Goal: Transaction & Acquisition: Purchase product/service

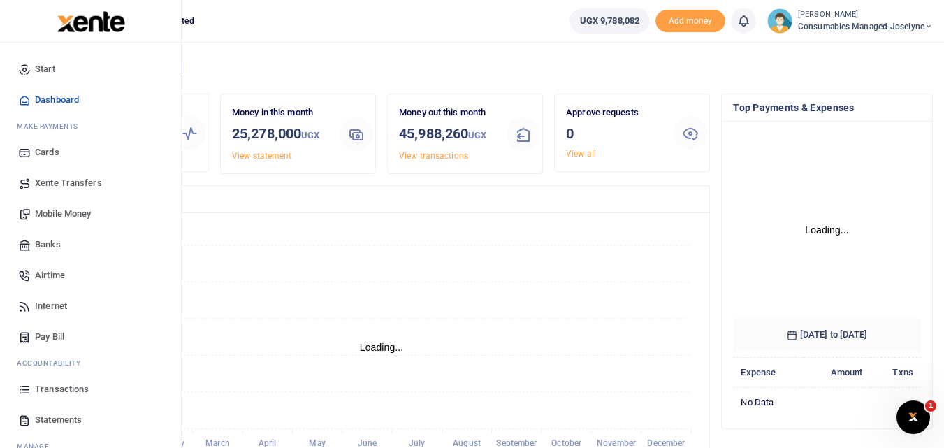
click at [22, 386] on icon at bounding box center [24, 389] width 13 height 13
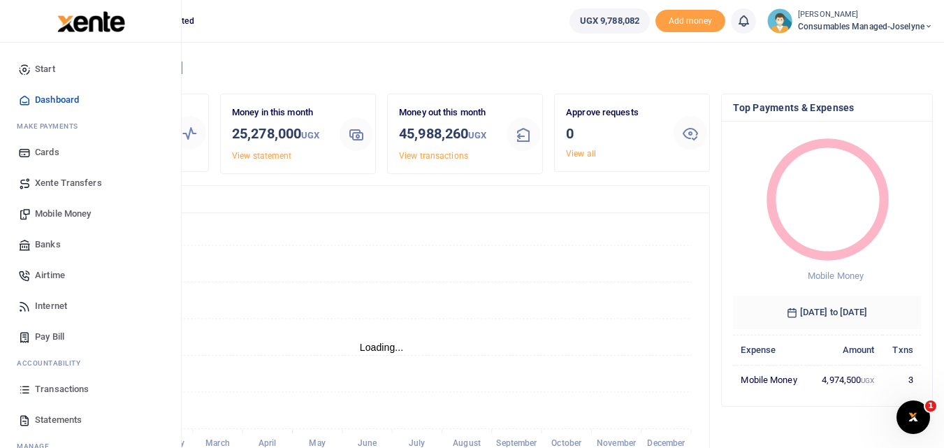
scroll to position [11, 11]
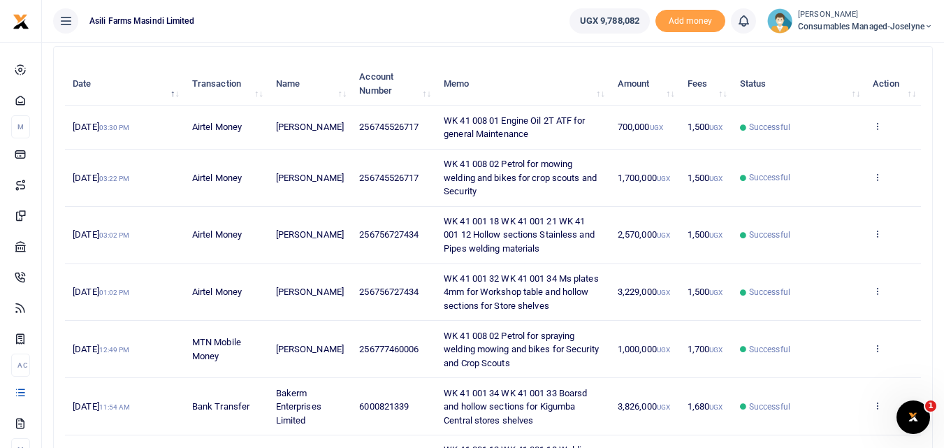
scroll to position [157, 0]
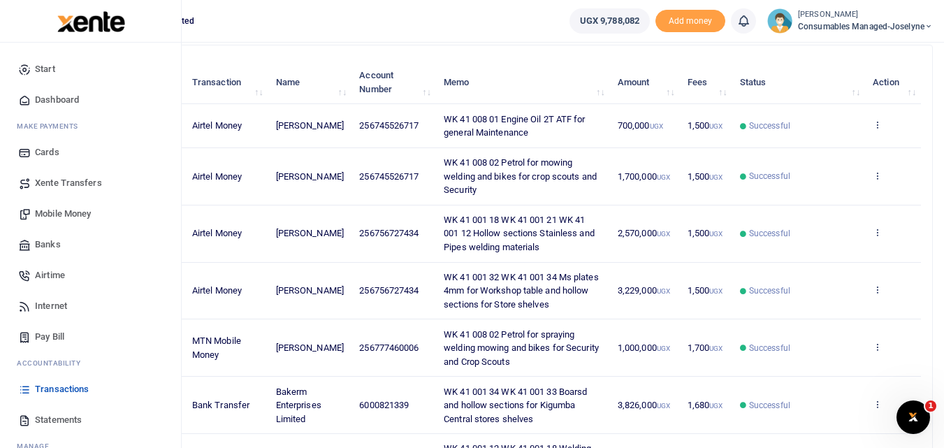
click at [45, 213] on span "Mobile Money" at bounding box center [63, 214] width 56 height 14
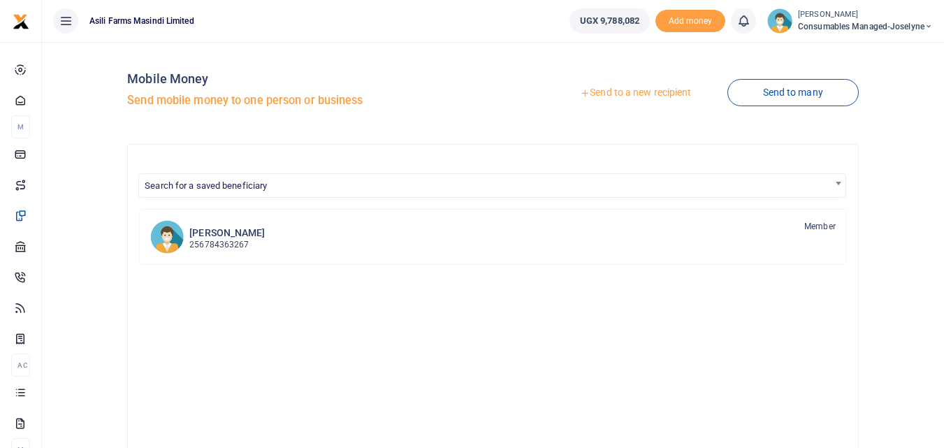
click at [640, 87] on link "Send to a new recipient" at bounding box center [636, 92] width 182 height 25
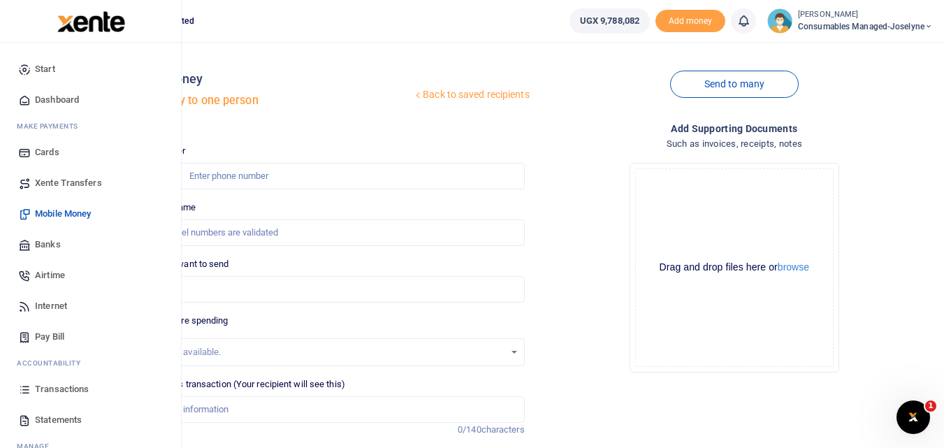
click at [24, 393] on icon at bounding box center [24, 389] width 13 height 13
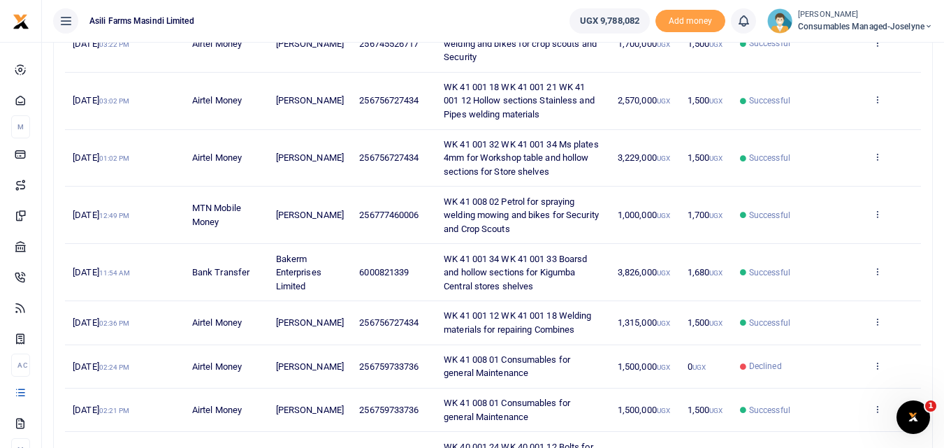
scroll to position [303, 0]
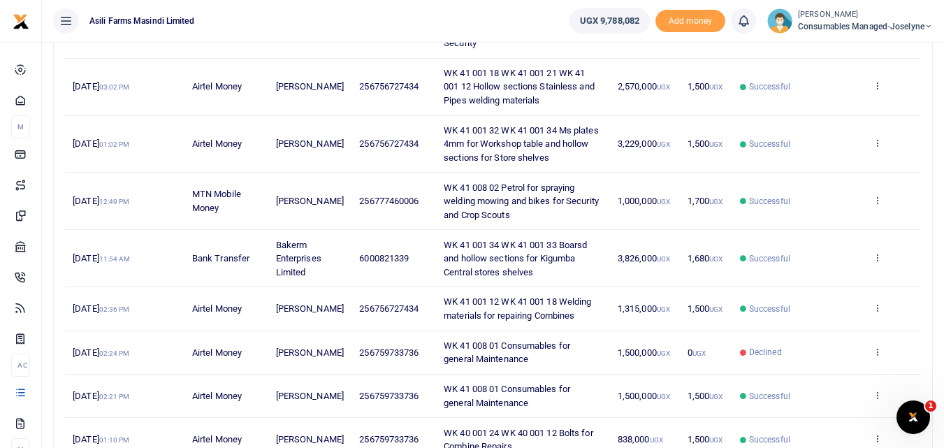
drag, startPoint x: 427, startPoint y: 350, endPoint x: 348, endPoint y: 362, distance: 79.9
click at [348, 362] on tr "4th Oct 2025 02:24 PM Airtel Money Stephen Mutibwa 256759733736 WK 41 008 01 Co…" at bounding box center [493, 352] width 856 height 43
copy tr "256759733736"
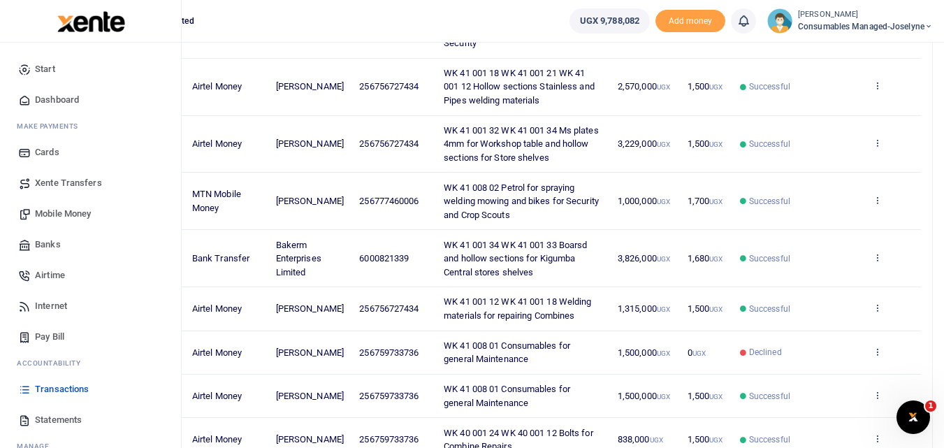
click at [58, 216] on span "Mobile Money" at bounding box center [63, 214] width 56 height 14
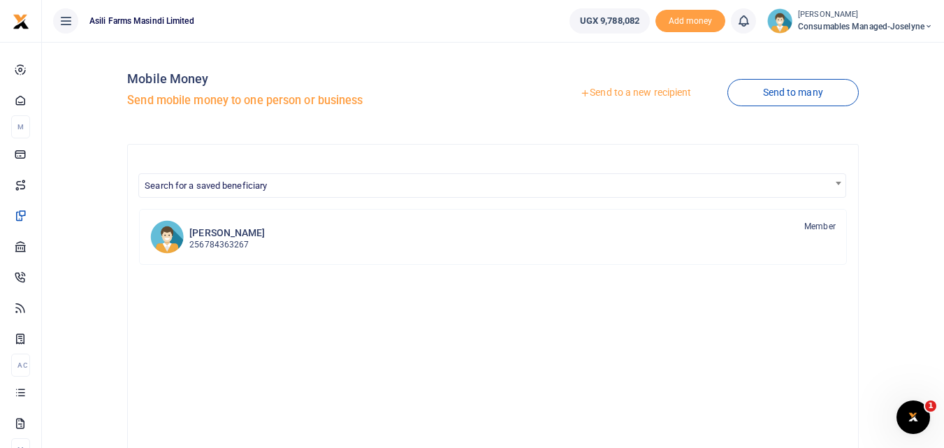
click at [619, 94] on link "Send to a new recipient" at bounding box center [636, 92] width 182 height 25
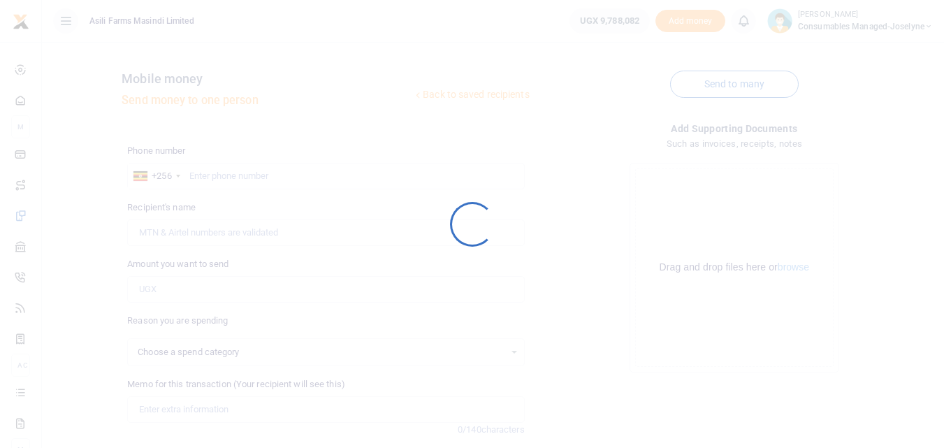
select select
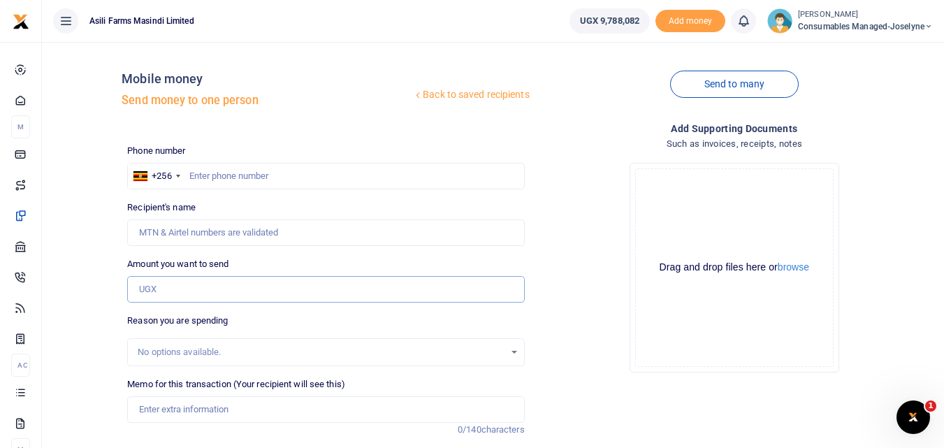
click at [162, 289] on input "Amount you want to send" at bounding box center [325, 289] width 397 height 27
paste input "256759733736"
type input "256759733736"
click at [219, 180] on input "text" at bounding box center [325, 176] width 397 height 27
type input "759733736"
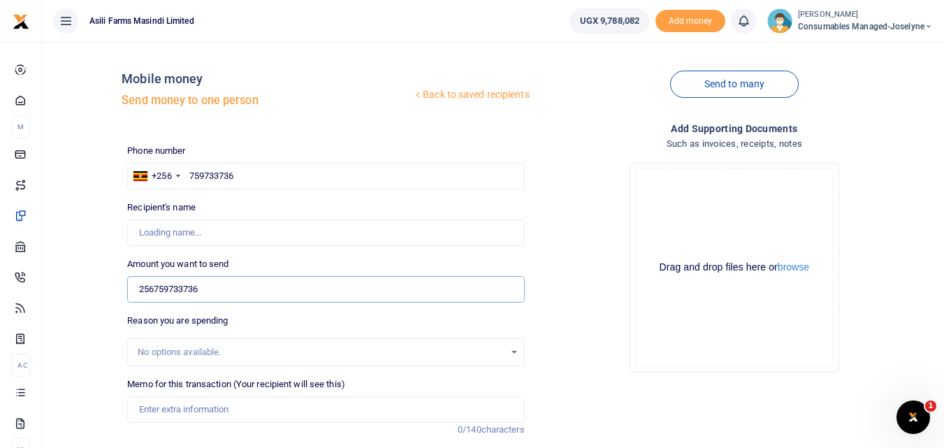
click at [248, 295] on input "256759733736" at bounding box center [325, 289] width 397 height 27
type input "2"
type input "0"
type input "Stephen Mutibwa"
click at [178, 291] on input "0" at bounding box center [325, 289] width 397 height 27
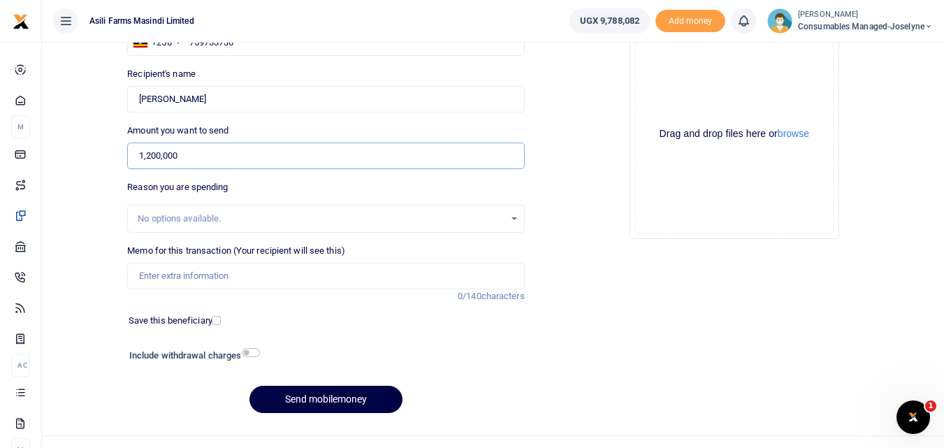
scroll to position [157, 0]
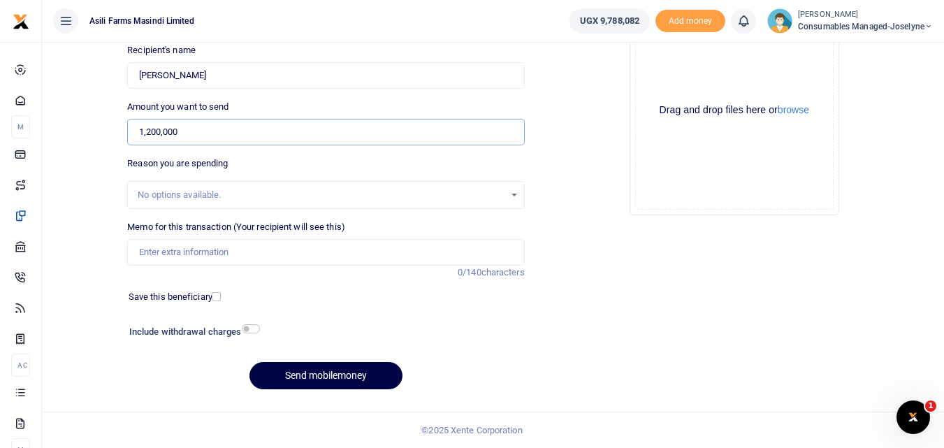
type input "1,200,000"
click at [182, 254] on input "Memo for this transaction (Your recipient will see this)" at bounding box center [325, 252] width 397 height 27
paste input "WK 41/003 / 03"
click at [190, 252] on input "WK 41/003 / 03 Fire Extinguishers for Stores" at bounding box center [325, 252] width 397 height 27
type input "WK 41 003 03 Fire Extinguishers for Stores"
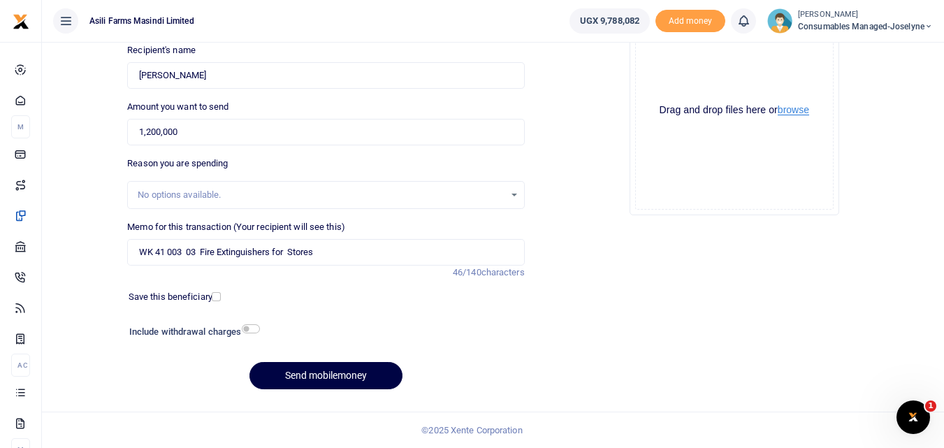
click at [794, 108] on button "browse" at bounding box center [793, 110] width 31 height 10
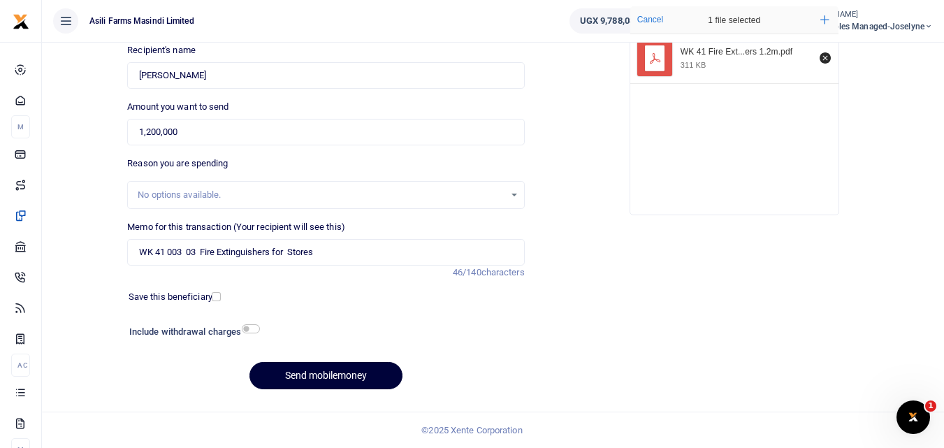
click at [356, 368] on button "Send mobilemoney" at bounding box center [326, 375] width 153 height 27
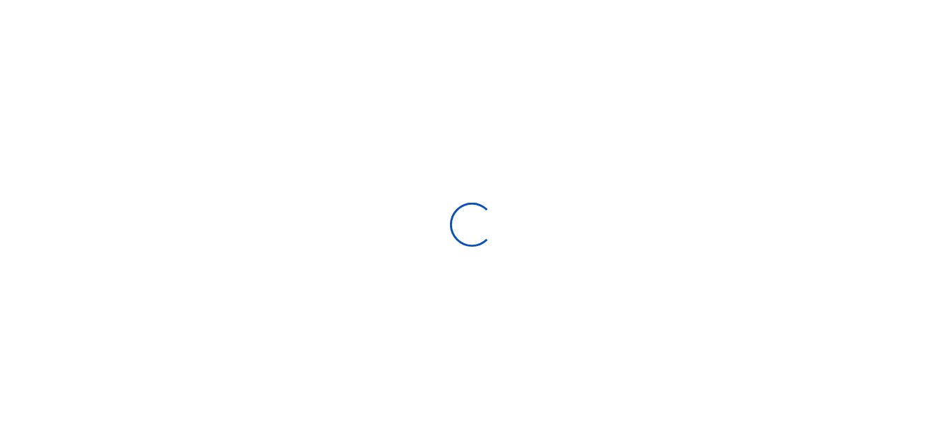
scroll to position [157, 0]
select select
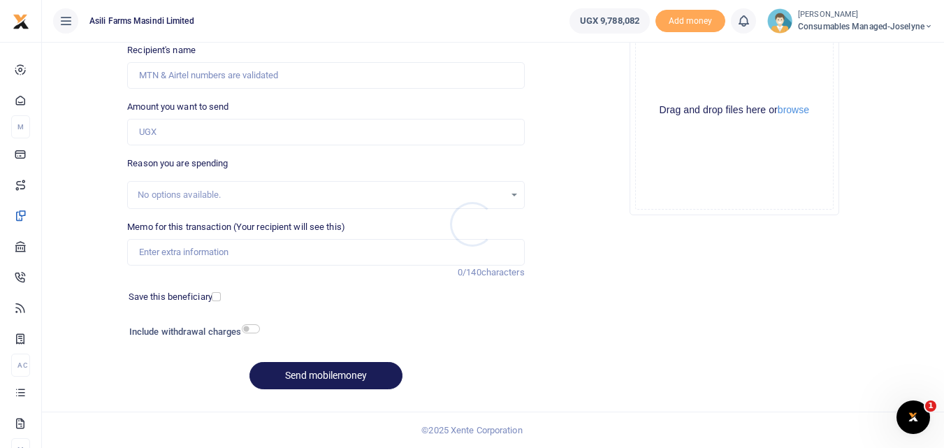
scroll to position [0, 0]
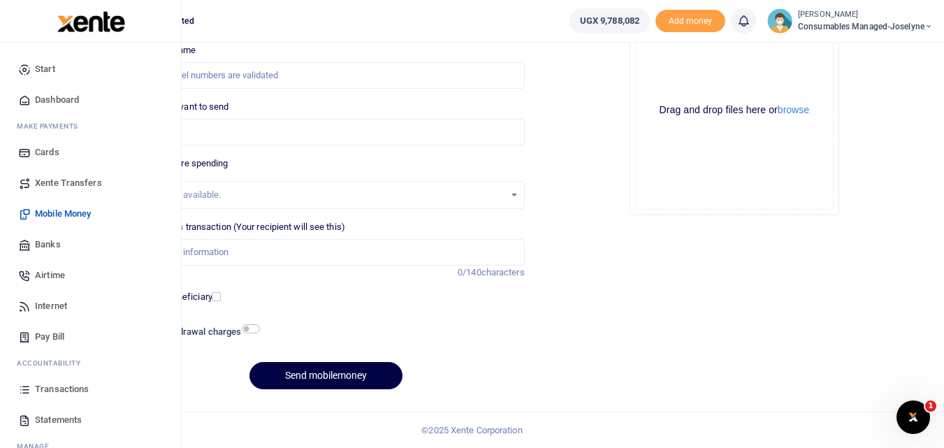
click at [28, 391] on icon at bounding box center [24, 389] width 13 height 13
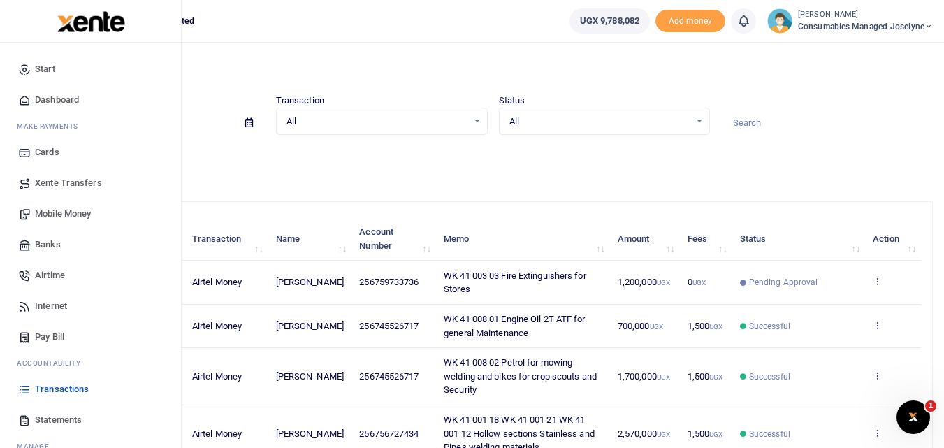
click at [55, 210] on span "Mobile Money" at bounding box center [63, 214] width 56 height 14
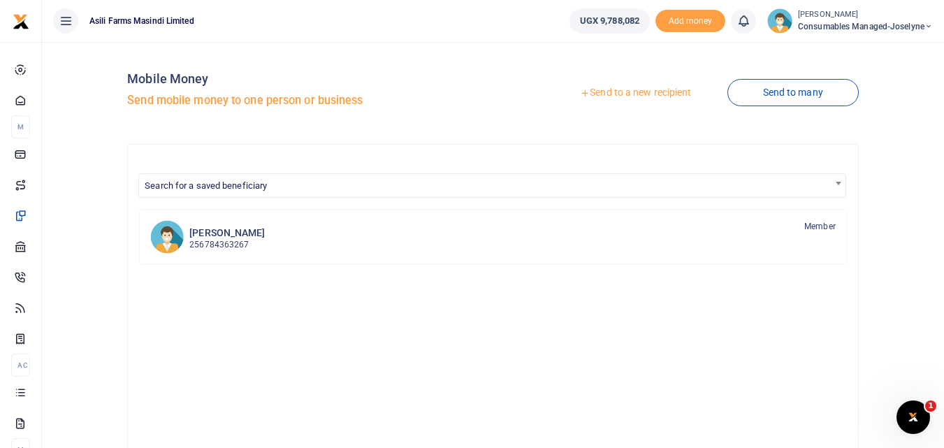
click at [626, 94] on link "Send to a new recipient" at bounding box center [636, 92] width 182 height 25
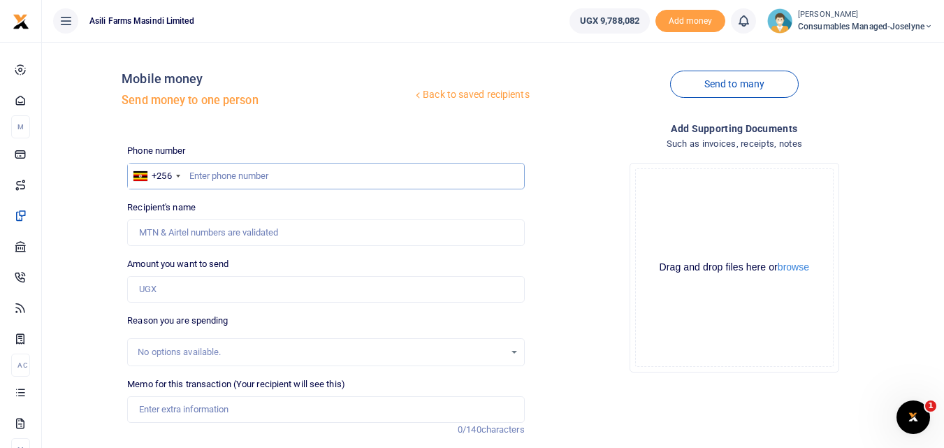
click at [217, 173] on input "text" at bounding box center [325, 176] width 397 height 27
type input "781369760"
type input "[PERSON_NAME]"
type input "781369760"
click at [180, 289] on input "Amount you want to send" at bounding box center [325, 289] width 397 height 27
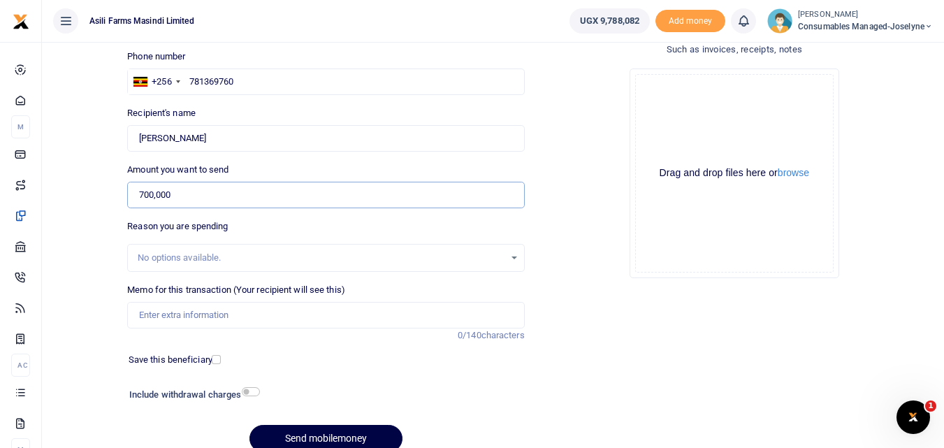
scroll to position [120, 0]
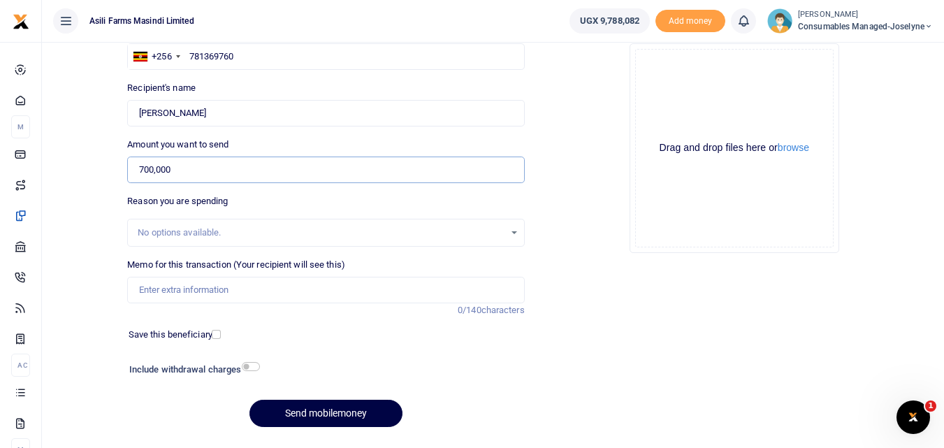
type input "700,000"
click at [224, 292] on input "Memo for this transaction (Your recipient will see this)" at bounding box center [325, 290] width 397 height 27
paste input "WK 41 /008 / 01"
click at [391, 292] on input "WK 41 /008 / 01 Gloves and Masks for Spraying and grain hndling team" at bounding box center [325, 290] width 397 height 27
drag, startPoint x: 391, startPoint y: 292, endPoint x: 380, endPoint y: 294, distance: 11.4
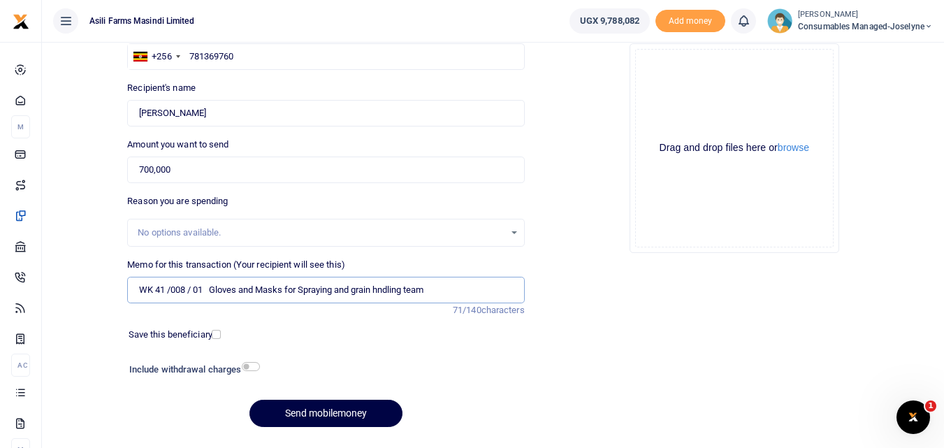
click at [380, 294] on input "WK 41 /008 / 01 Gloves and Masks for Spraying and grain hndling team" at bounding box center [325, 290] width 397 height 27
click at [389, 292] on input "WK 41 /008 / 01 Gloves and Masks for Spraying and grain hndling team" at bounding box center [325, 290] width 397 height 27
click at [457, 296] on input "WK 41 /008 / 01 Gloves and Masks for Spraying and grain handling team" at bounding box center [325, 290] width 397 height 27
click at [801, 153] on button "browse" at bounding box center [793, 148] width 31 height 10
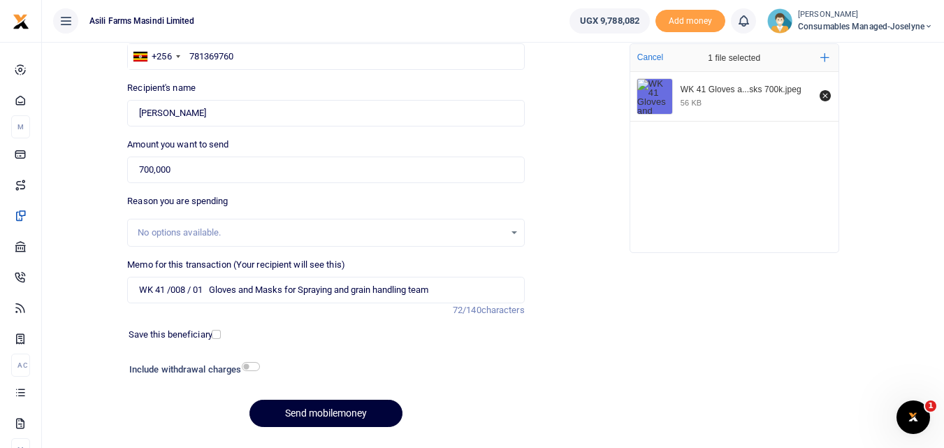
click at [321, 412] on button "Send mobilemoney" at bounding box center [326, 413] width 153 height 27
click at [191, 291] on input "WK 41 /008 / 01 Gloves and Masks for Spraying and grain handling team" at bounding box center [325, 290] width 397 height 27
type input "WK 41 008 01 Gloves and Masks for Spraying and grain handling team"
click at [282, 422] on button "Send mobilemoney" at bounding box center [326, 413] width 153 height 27
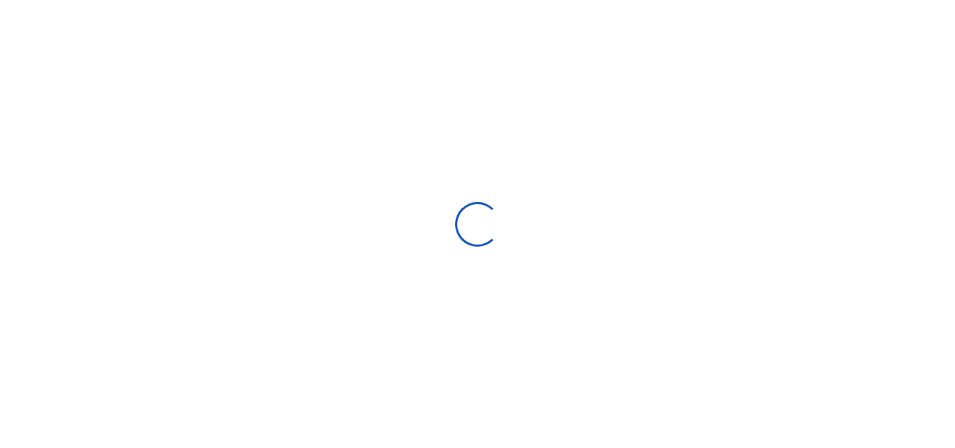
select select
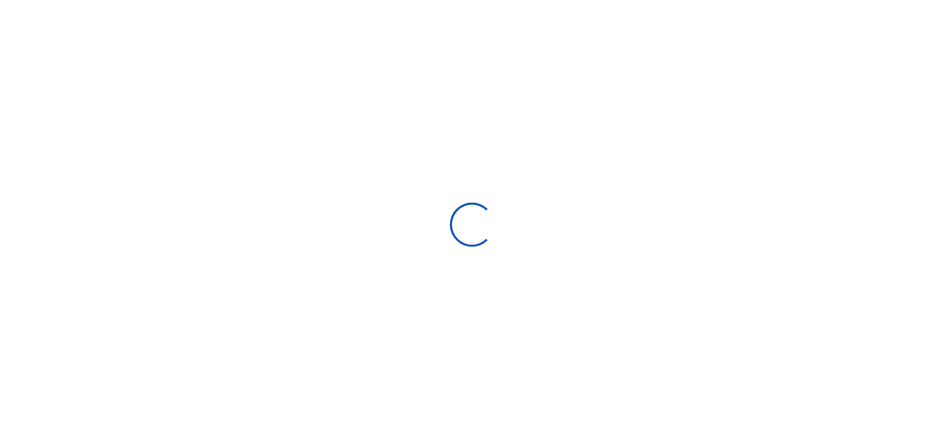
scroll to position [120, 0]
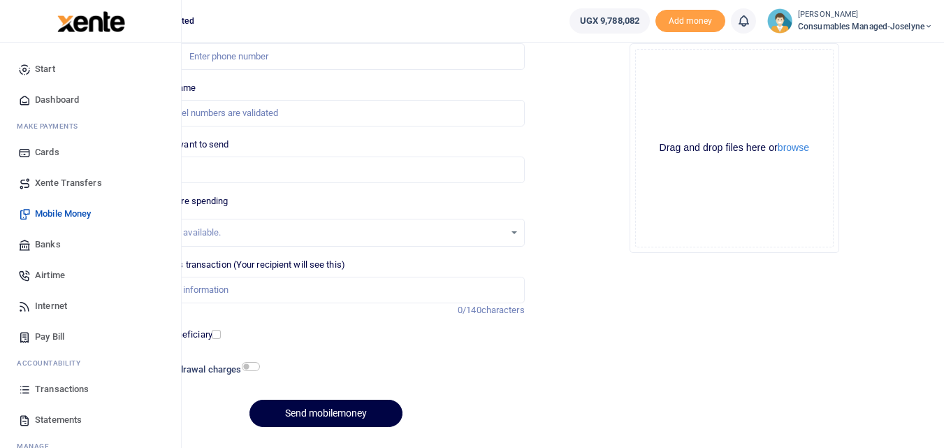
click at [31, 389] on icon at bounding box center [24, 389] width 13 height 13
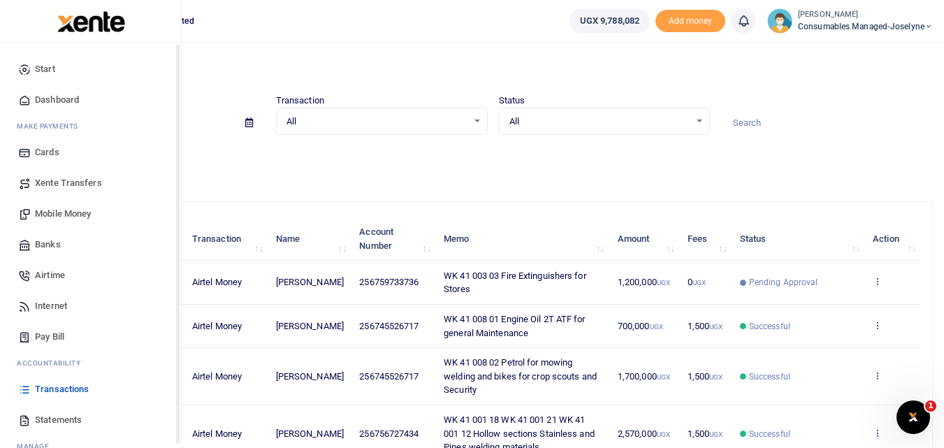
click at [24, 388] on icon at bounding box center [24, 389] width 13 height 13
click at [22, 389] on icon at bounding box center [24, 389] width 13 height 13
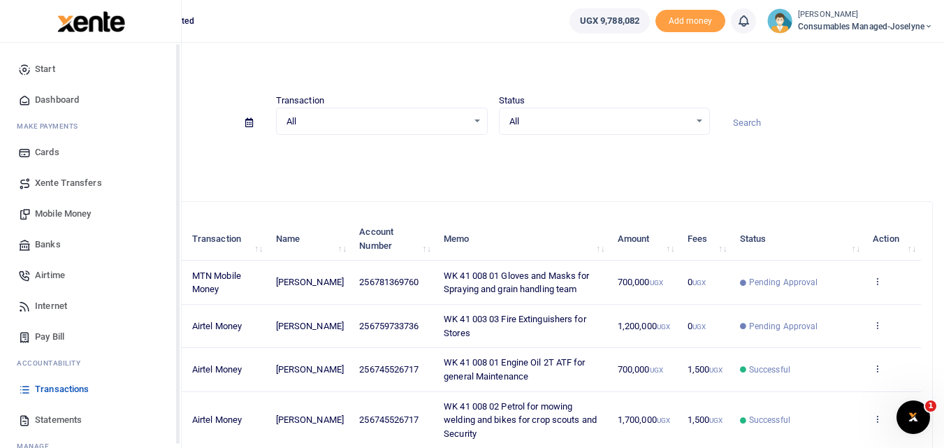
click at [34, 422] on link "Statements" at bounding box center [90, 420] width 159 height 31
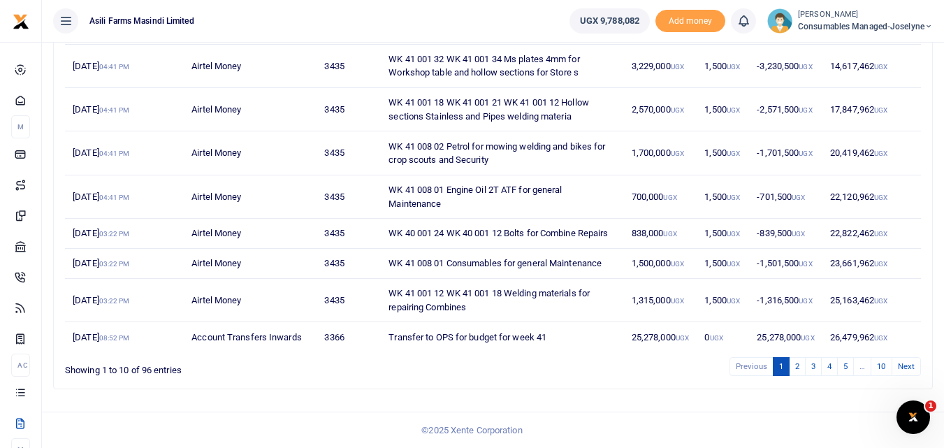
scroll to position [304, 0]
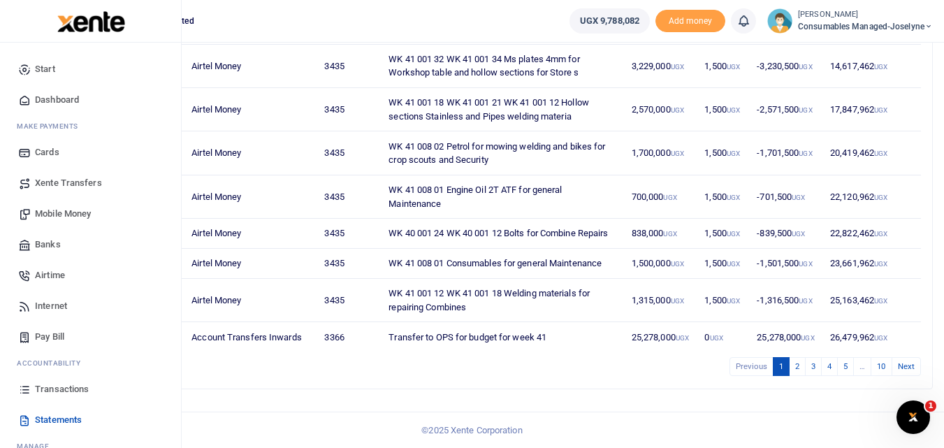
click at [26, 387] on icon at bounding box center [24, 389] width 13 height 13
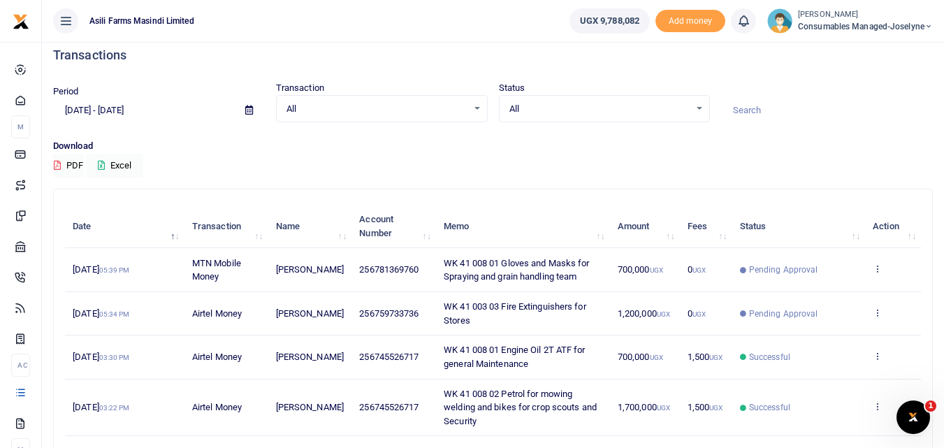
scroll to position [7, 0]
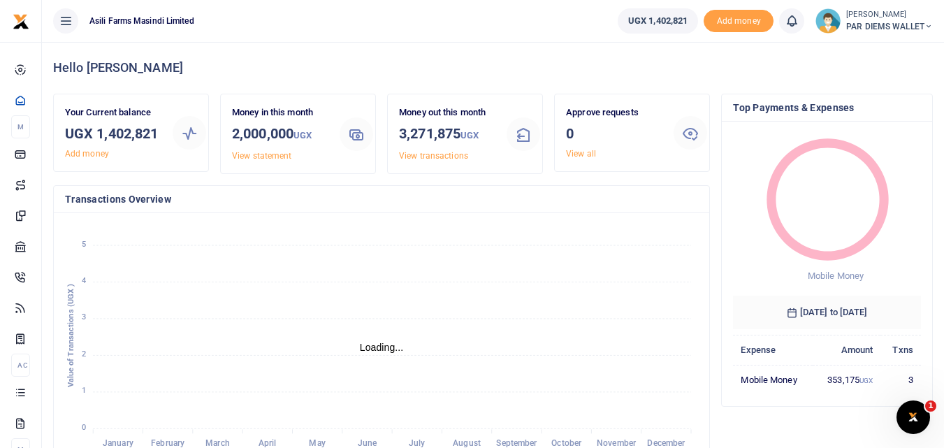
scroll to position [11, 11]
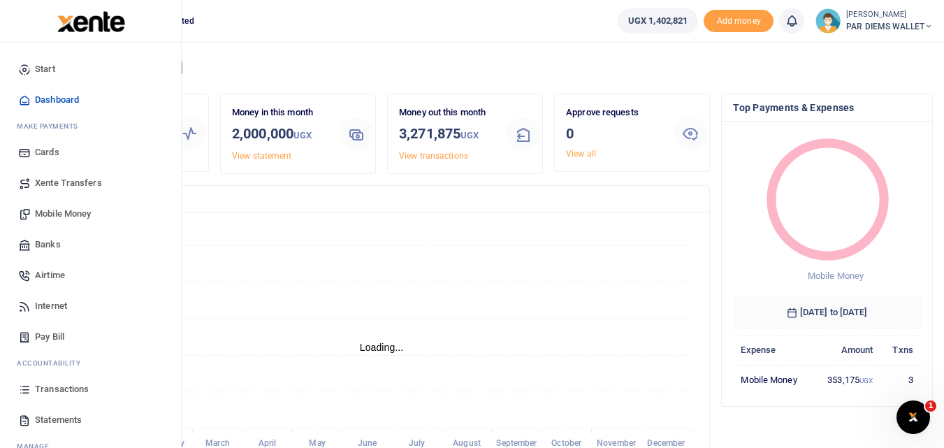
click at [67, 213] on span "Mobile Money" at bounding box center [63, 214] width 56 height 14
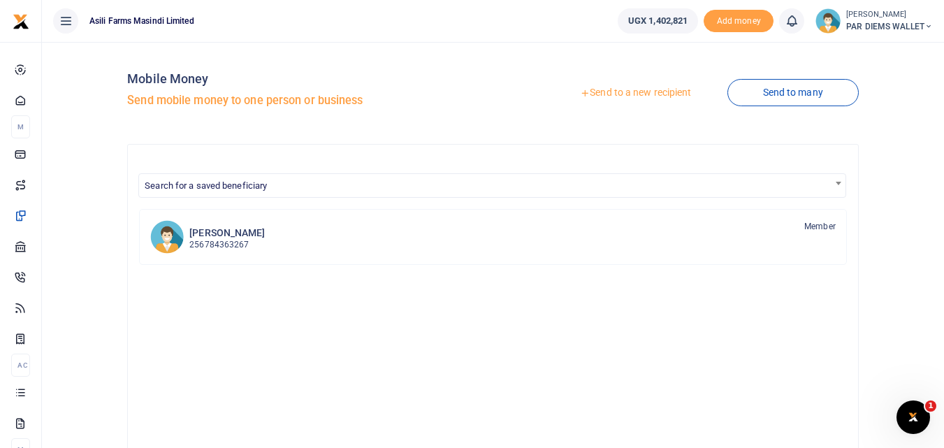
click at [645, 93] on link "Send to a new recipient" at bounding box center [636, 92] width 182 height 25
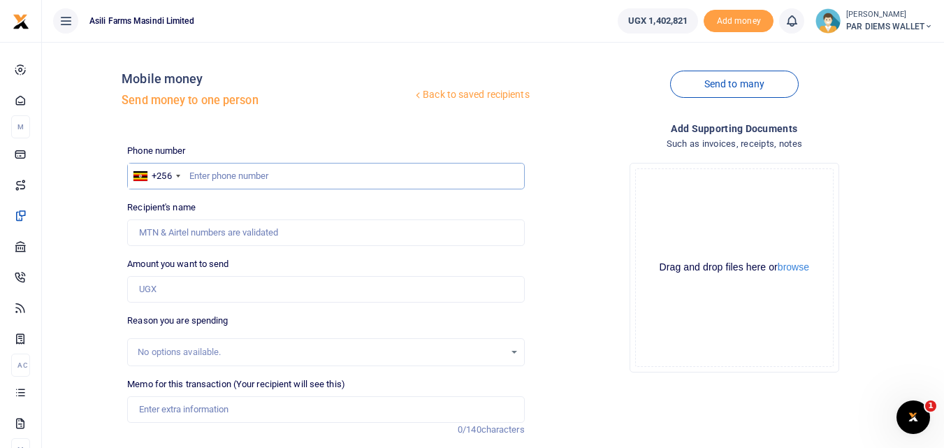
click at [236, 182] on input "text" at bounding box center [325, 176] width 397 height 27
click at [195, 169] on input "text" at bounding box center [325, 176] width 397 height 27
type input "775364221"
click at [204, 290] on input "Amount you want to send" at bounding box center [325, 289] width 397 height 27
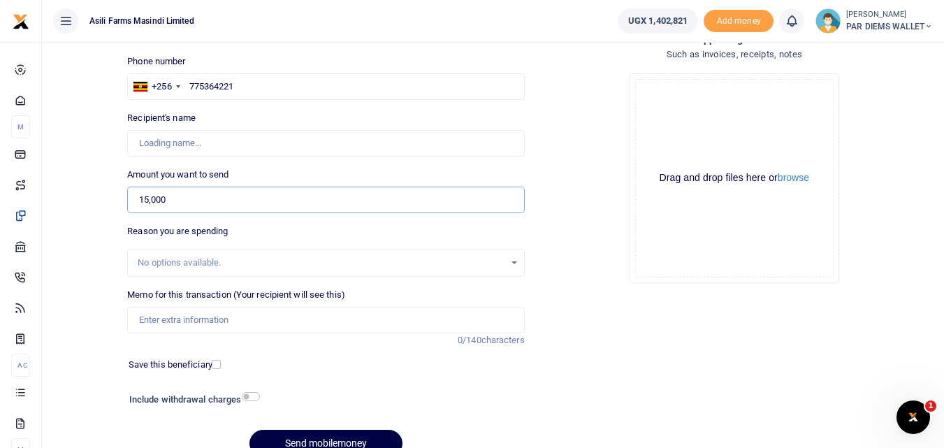
scroll to position [90, 0]
type input "15,000"
click at [206, 324] on input "Memo for this transaction (Your recipient will see this)" at bounding box center [325, 319] width 397 height 27
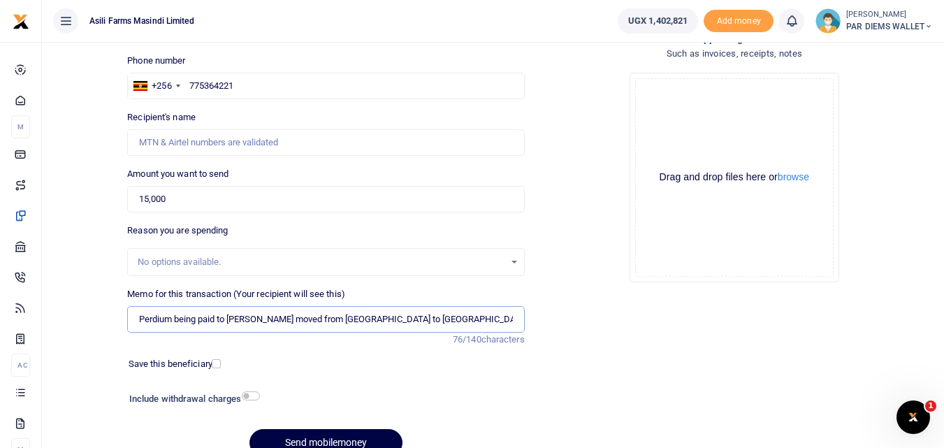
click at [473, 323] on input "Perdium being paid to Robert He moved from Kilak to Bunyoro for his Leave o" at bounding box center [325, 319] width 397 height 27
type input "Perdium being paid to Robert He moved from Kilak to Bunyoro for his Leave on Su…"
click at [681, 111] on div "Drag and drop files here or browse Powered by Uppy" at bounding box center [734, 177] width 199 height 199
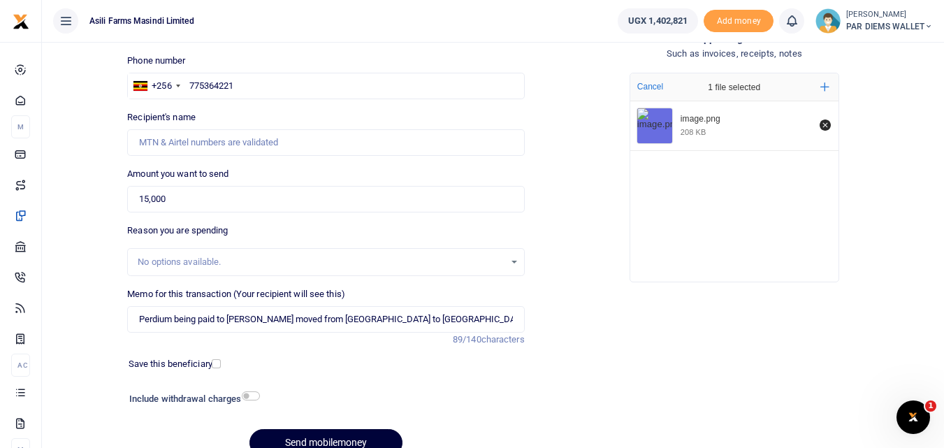
click at [306, 434] on button "Send mobilemoney" at bounding box center [326, 442] width 153 height 27
click at [258, 89] on input "775364221" at bounding box center [325, 86] width 397 height 27
type input "775364221"
type input "Robert Mwakibwa"
click at [194, 197] on input "15,000" at bounding box center [325, 199] width 397 height 27
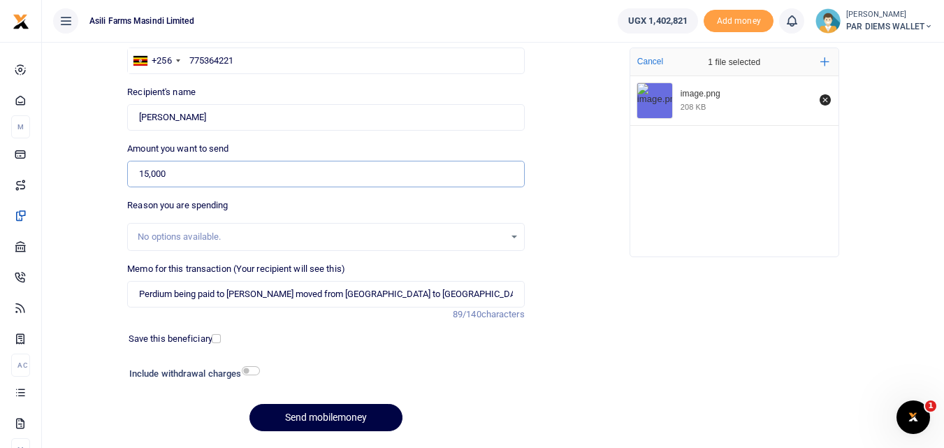
scroll to position [157, 0]
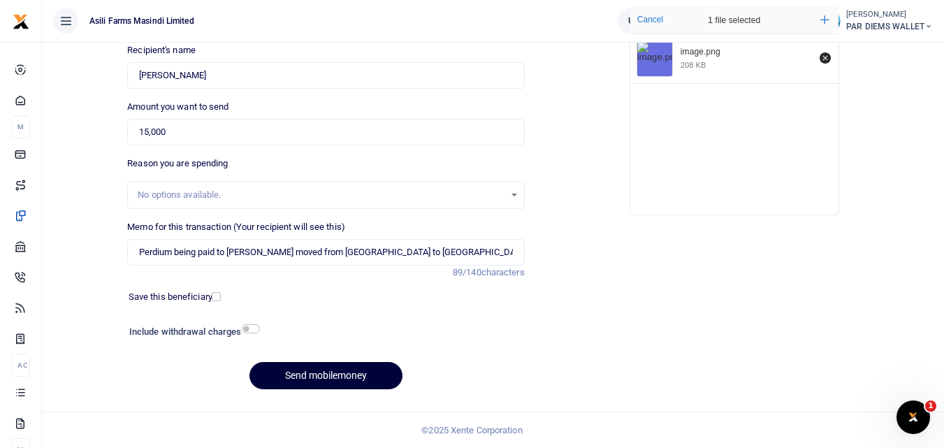
click at [331, 375] on button "Send mobilemoney" at bounding box center [326, 375] width 153 height 27
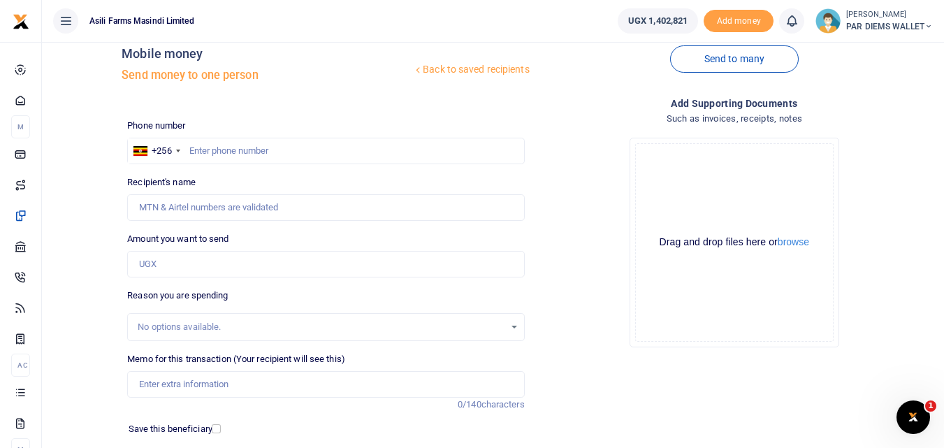
scroll to position [2, 0]
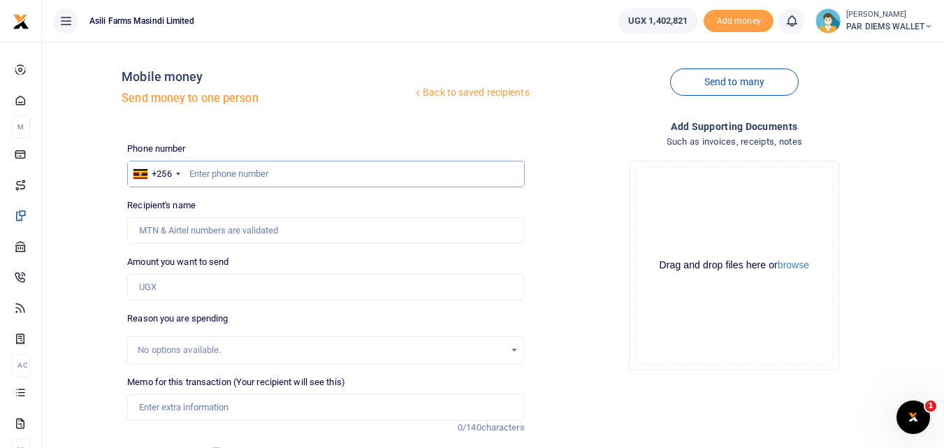
click at [242, 170] on input "text" at bounding box center [325, 174] width 397 height 27
type input "778630758"
type input "[PERSON_NAME]"
type input "778630758"
click at [162, 289] on input "Amount you want to send" at bounding box center [325, 287] width 397 height 27
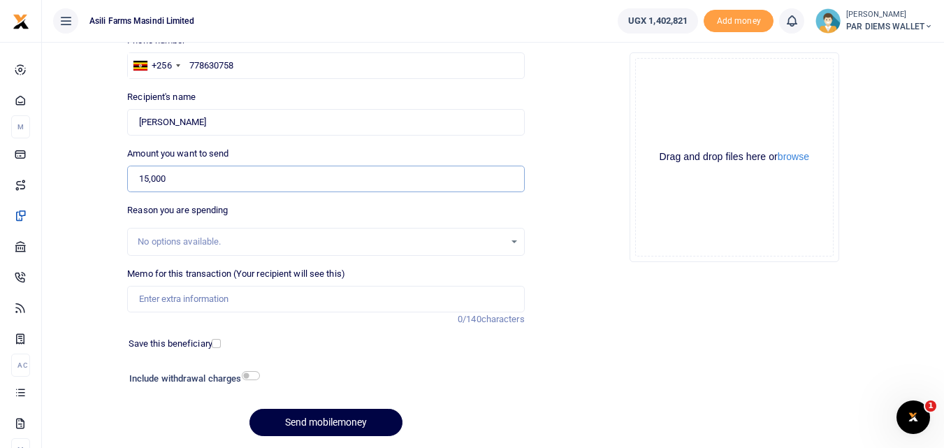
scroll to position [129, 0]
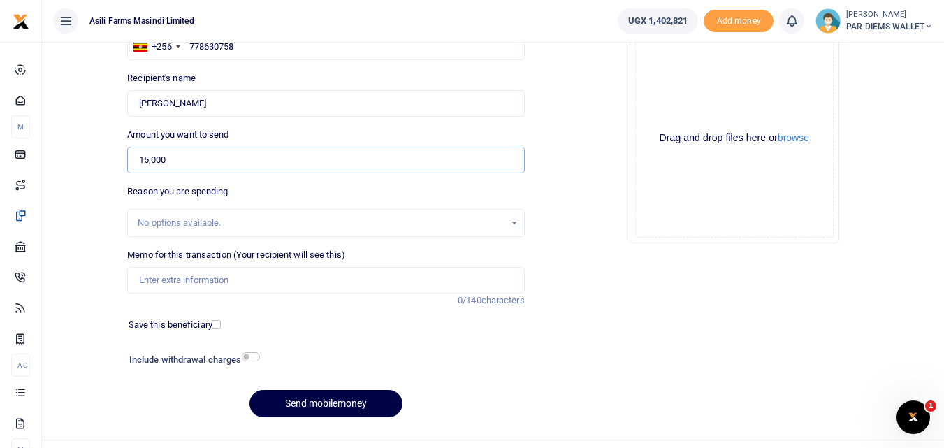
type input "15,000"
click at [169, 285] on input "Memo for this transaction (Your recipient will see this)" at bounding box center [325, 280] width 397 height 27
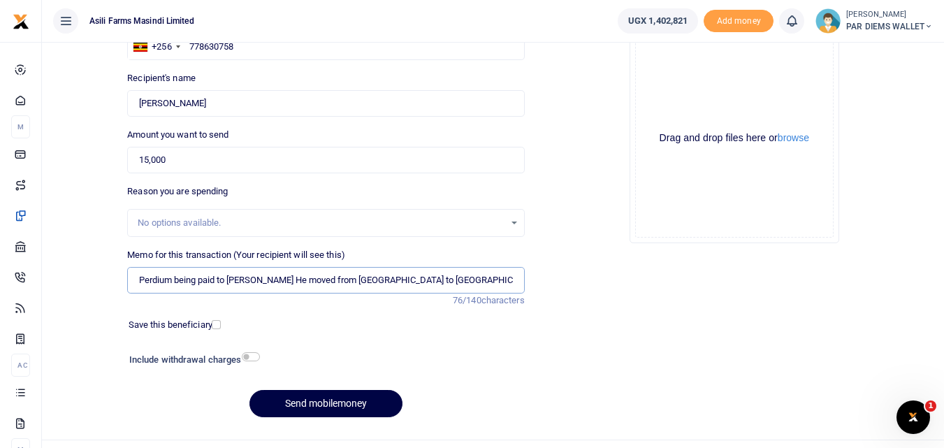
click at [215, 282] on input "Perdium being paid to [PERSON_NAME] He moved from [GEOGRAPHIC_DATA] to [GEOGRAP…" at bounding box center [325, 280] width 397 height 27
type input "Perdium refund to [PERSON_NAME] He moved from [GEOGRAPHIC_DATA] to [GEOGRAPHIC_…"
click at [714, 87] on div "Drag and drop files here or browse Powered by Uppy" at bounding box center [734, 138] width 199 height 199
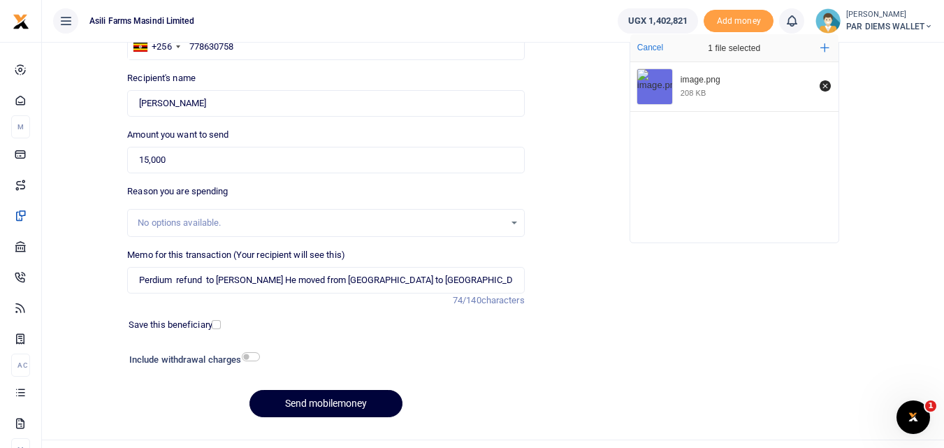
click at [351, 405] on button "Send mobilemoney" at bounding box center [326, 403] width 153 height 27
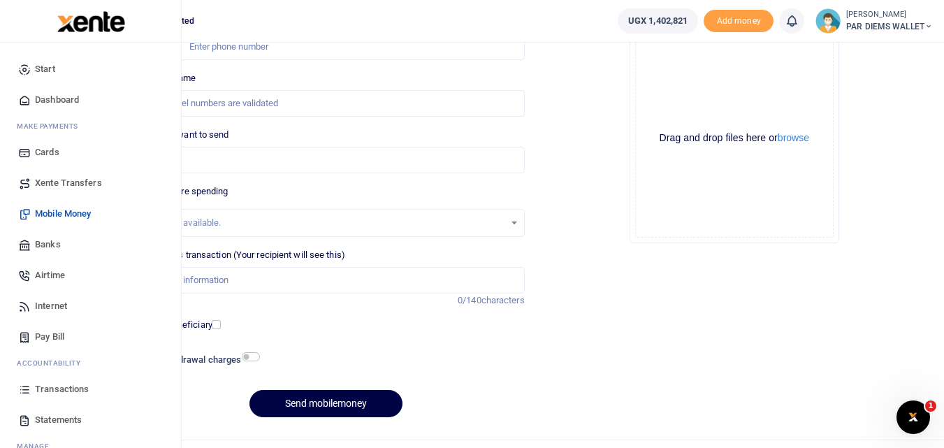
click at [29, 383] on icon at bounding box center [24, 389] width 13 height 13
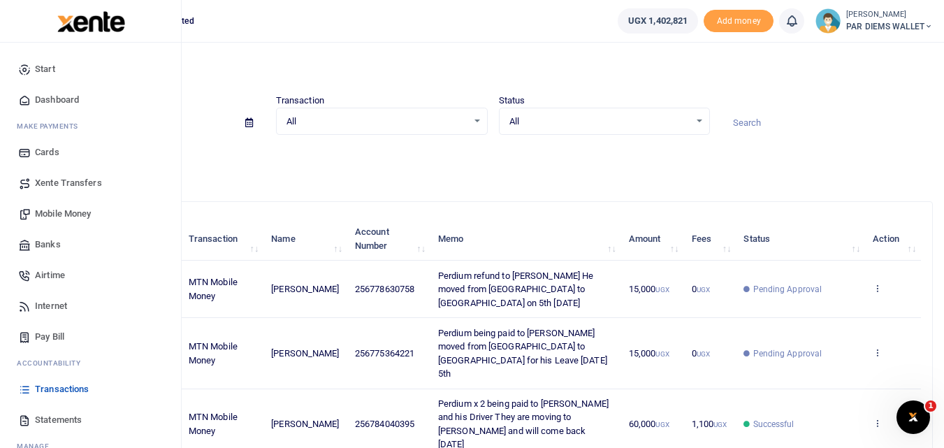
click at [83, 212] on span "Mobile Money" at bounding box center [63, 214] width 56 height 14
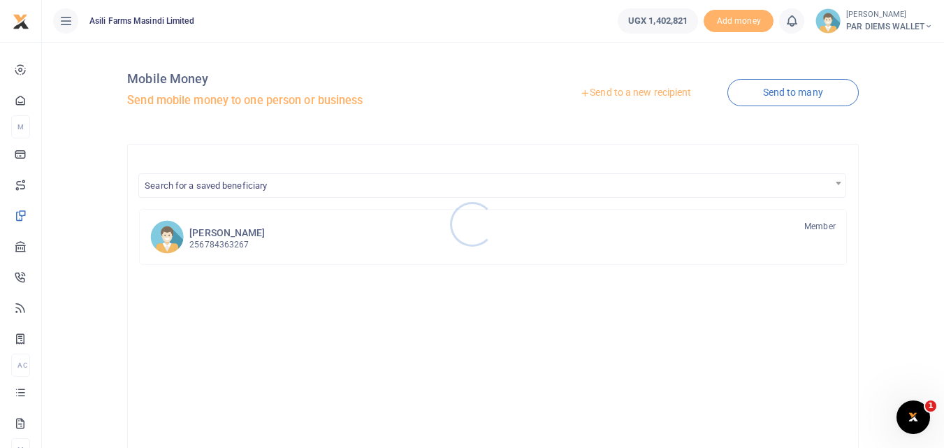
click at [636, 87] on div at bounding box center [472, 224] width 944 height 448
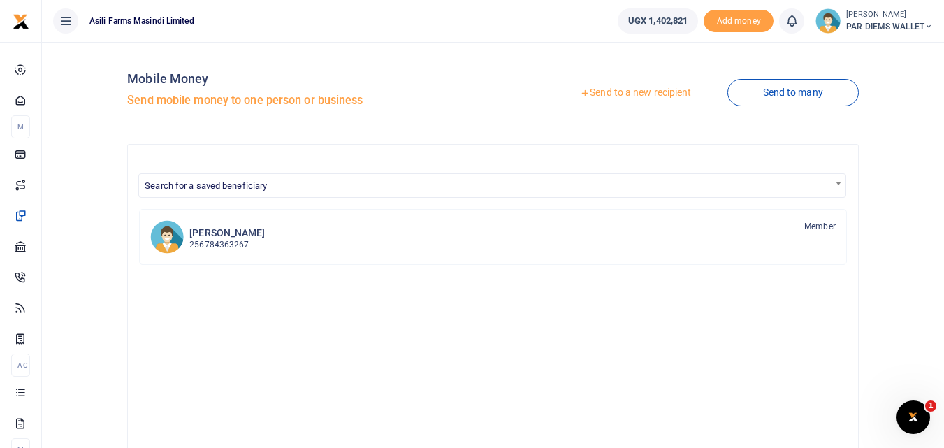
click at [636, 87] on link "Send to a new recipient" at bounding box center [636, 92] width 182 height 25
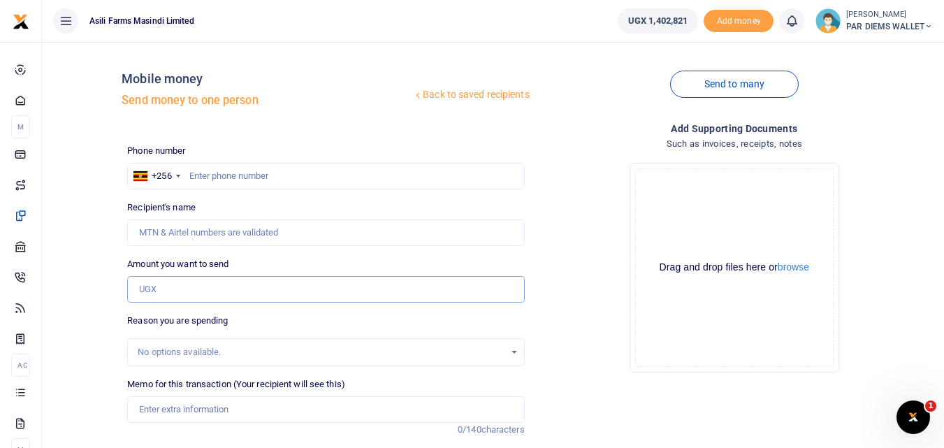
click at [149, 295] on input "Amount you want to send" at bounding box center [325, 289] width 397 height 27
paste input "0785799410"
type input "0785799410"
click at [207, 173] on input "text" at bounding box center [325, 176] width 397 height 27
click at [235, 173] on input "text" at bounding box center [325, 176] width 397 height 27
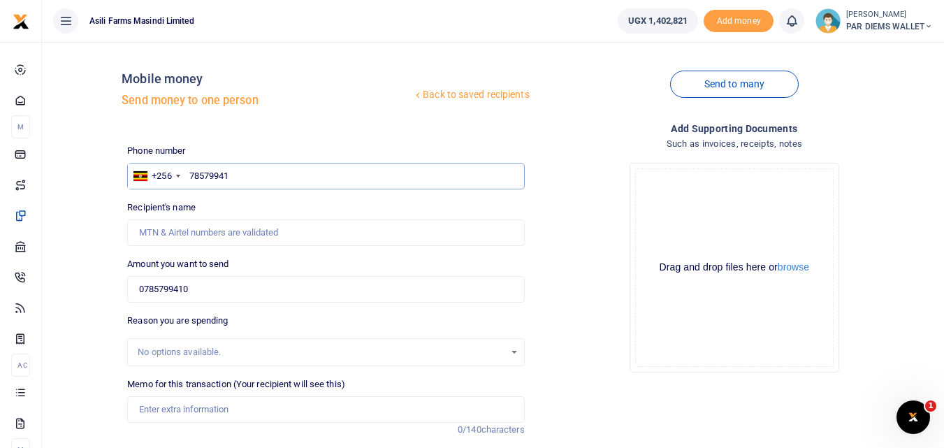
type input "785799410"
type input "Odoi David"
type input "785799410"
click at [231, 284] on input "0785799410" at bounding box center [325, 289] width 397 height 27
type input "0"
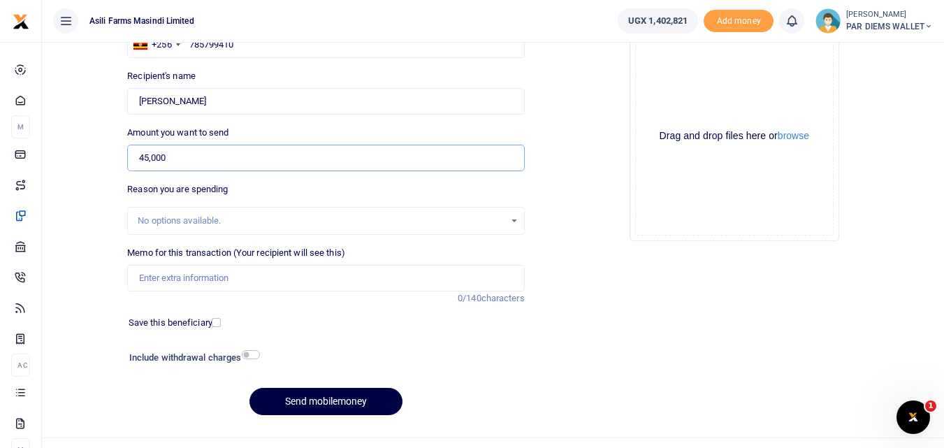
scroll to position [157, 0]
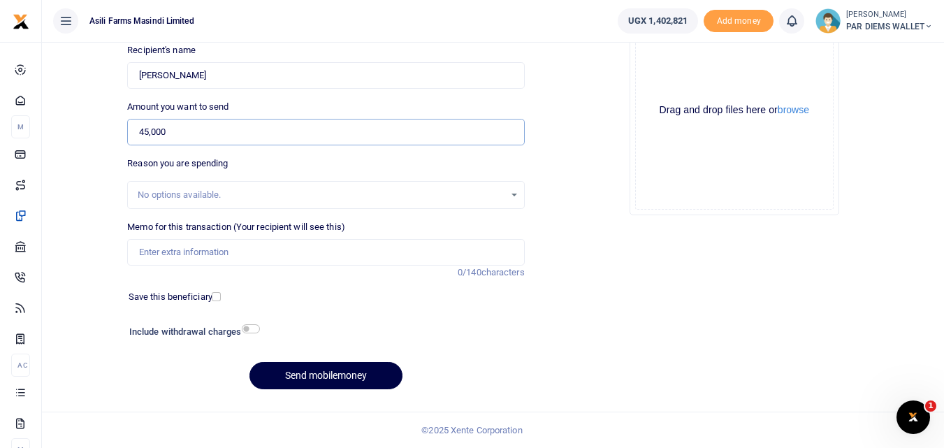
type input "45,000"
click at [168, 254] on input "Memo for this transaction (Your recipient will see this)" at bounding box center [325, 252] width 397 height 27
type input "T"
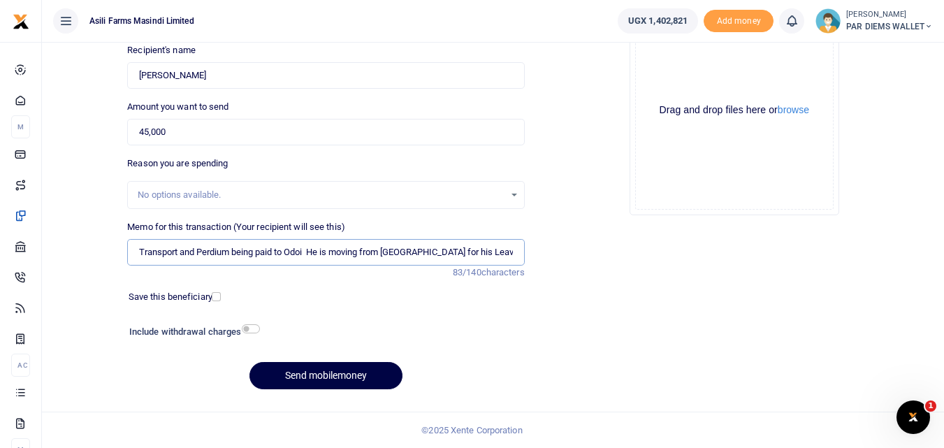
type input "Transport and Perdium being paid to Odoi He is moving from Amatheon for his Lea…"
click at [686, 78] on div "Drag and drop files here or browse Powered by Uppy" at bounding box center [734, 110] width 199 height 199
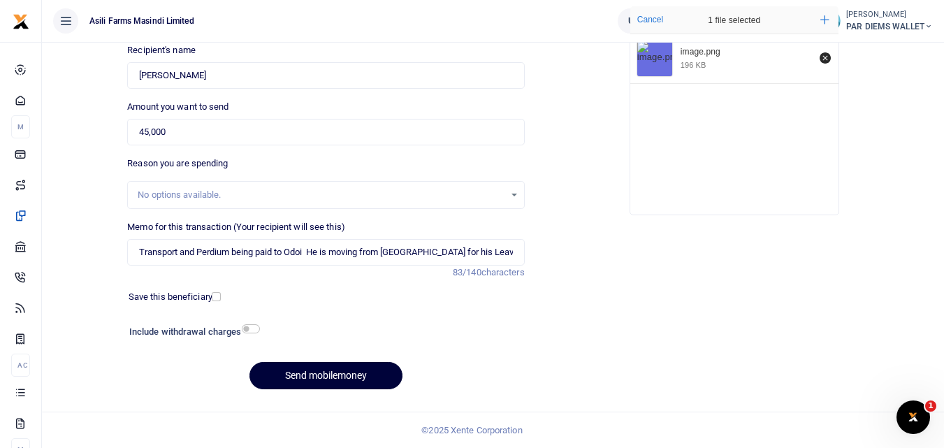
click at [318, 386] on button "Send mobilemoney" at bounding box center [326, 375] width 153 height 27
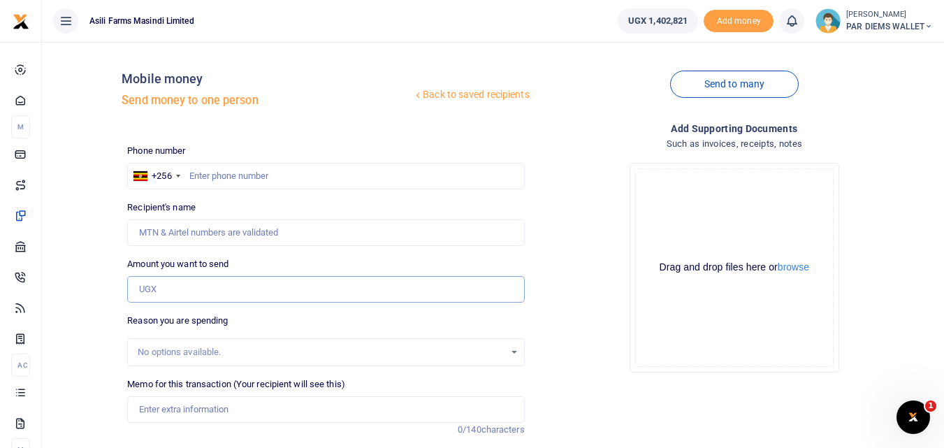
click at [169, 287] on input "Amount you want to send" at bounding box center [325, 289] width 397 height 27
paste input "0786816667"
type input "0786816667"
click at [200, 181] on input "text" at bounding box center [325, 176] width 397 height 27
type input "786816667"
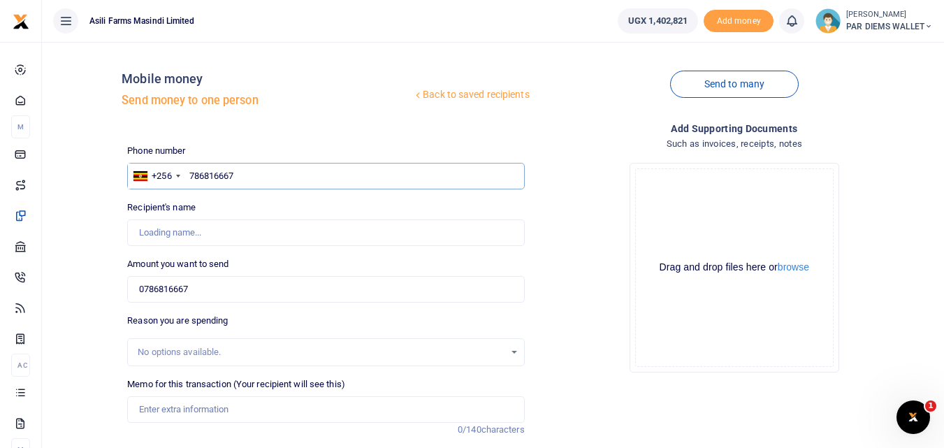
type input "Job Alinaitwe"
type input "786816667"
click at [229, 288] on input "0786816667" at bounding box center [325, 289] width 397 height 27
type input "0"
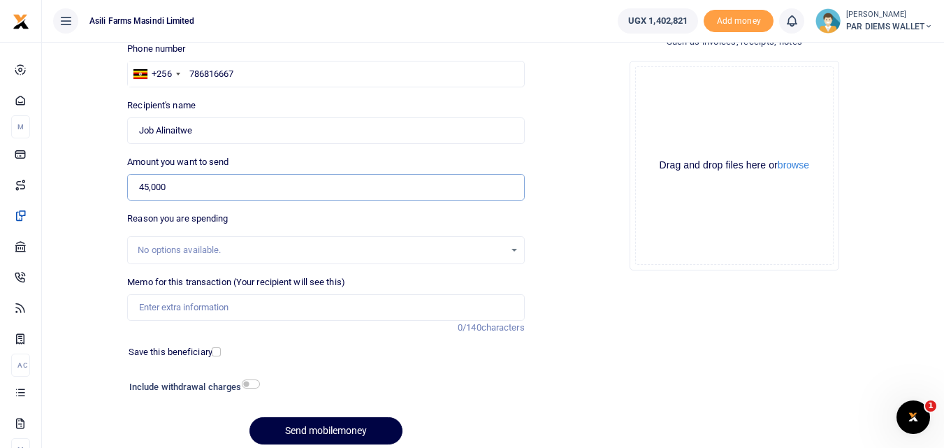
scroll to position [109, 0]
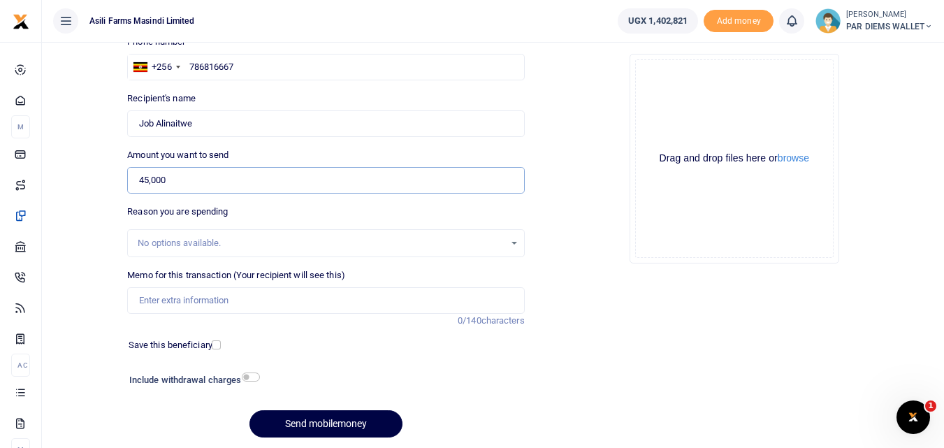
type input "45,000"
click at [196, 307] on input "Memo for this transaction (Your recipient will see this)" at bounding box center [325, 300] width 397 height 27
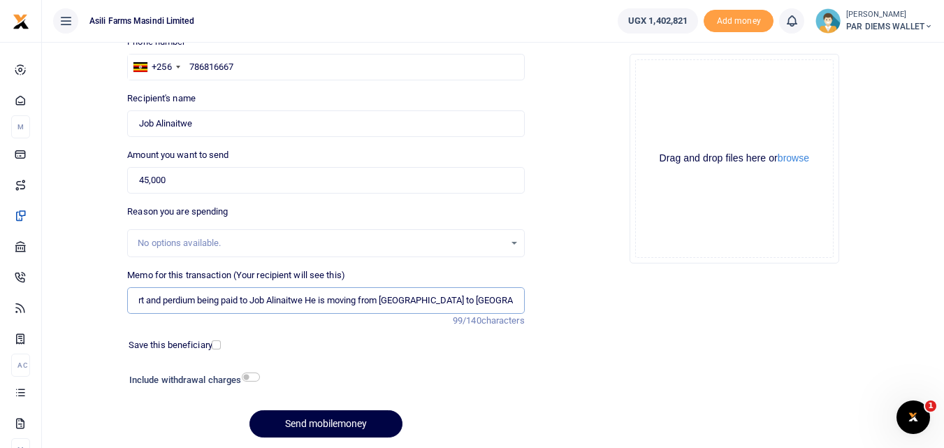
scroll to position [0, 36]
type input "Transport and perdium being paid to Job Alinaitwe He is moving from Amatjeon to…"
click at [719, 107] on div "Drag and drop files here or browse Powered by Uppy" at bounding box center [734, 158] width 199 height 199
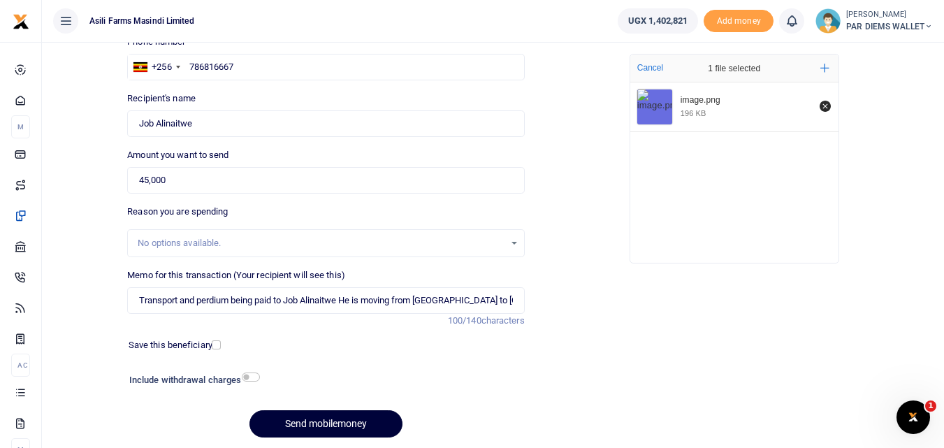
click at [309, 419] on button "Send mobilemoney" at bounding box center [326, 423] width 153 height 27
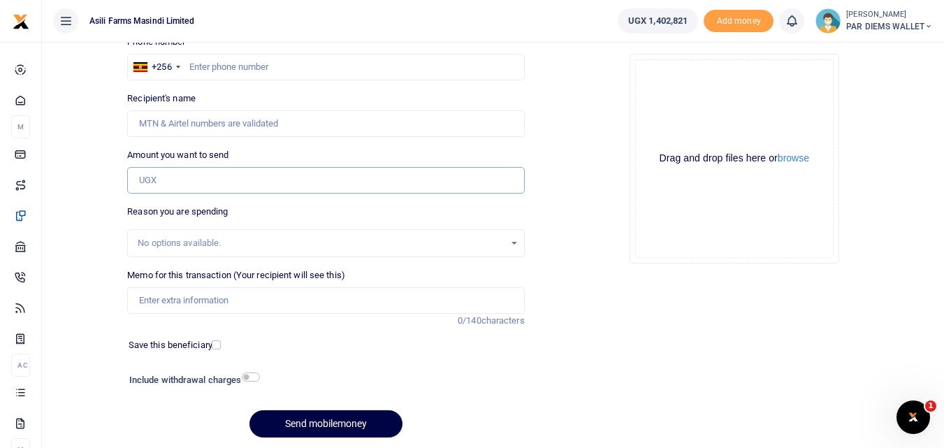
click at [164, 183] on input "Amount you want to send" at bounding box center [325, 180] width 397 height 27
paste input "(0775308984"
type input "(0775308984"
click at [213, 70] on input "text" at bounding box center [325, 67] width 397 height 27
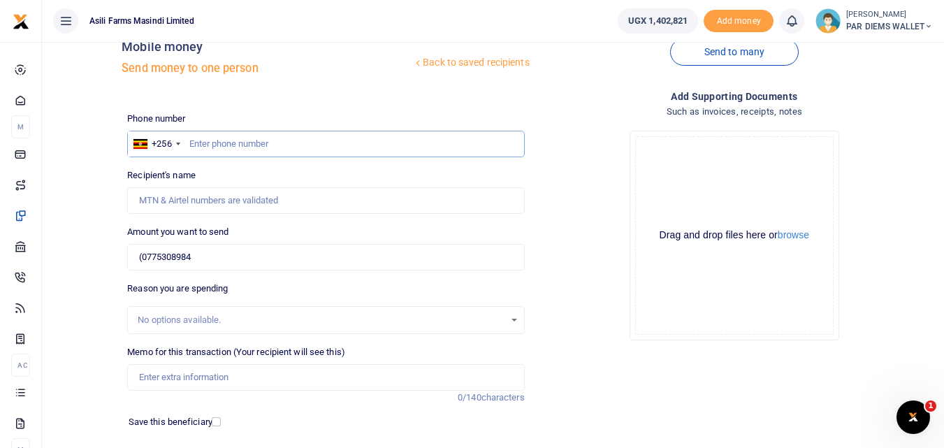
scroll to position [30, 0]
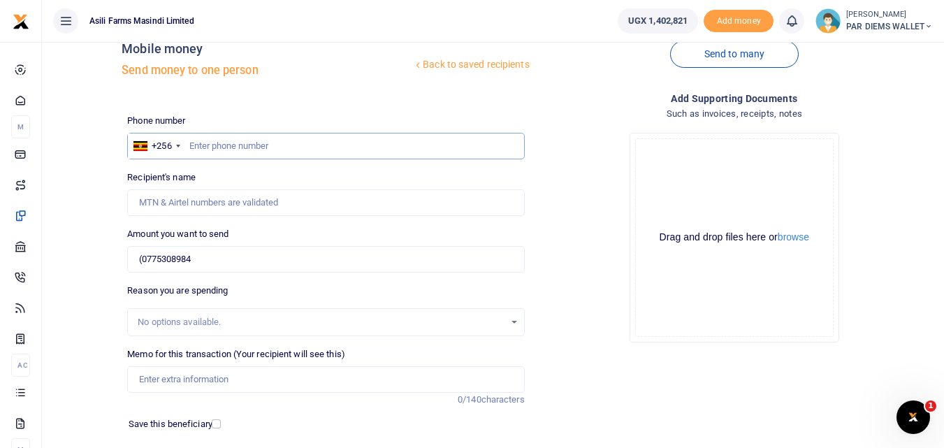
click at [201, 147] on input "text" at bounding box center [325, 146] width 397 height 27
type input "7"
click at [199, 141] on input "text" at bounding box center [325, 146] width 397 height 27
type input "775308984"
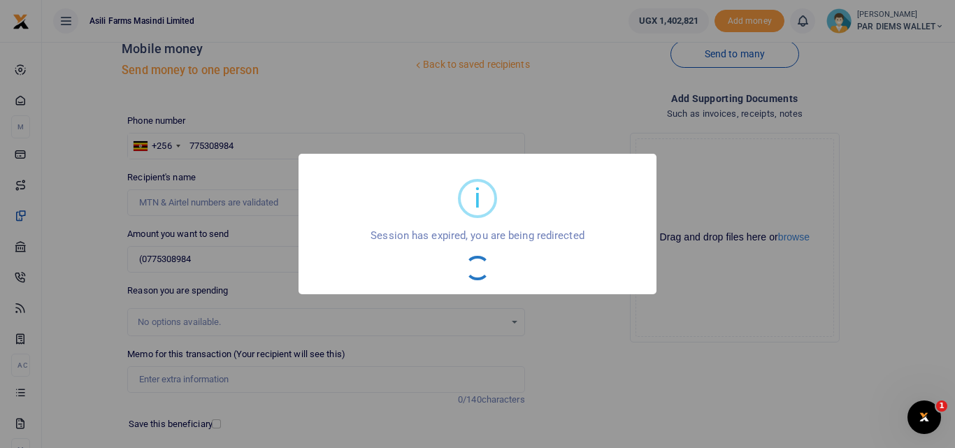
click at [566, 168] on div "i × Session has expired, you are being redirected OK No Cancel" at bounding box center [477, 224] width 955 height 448
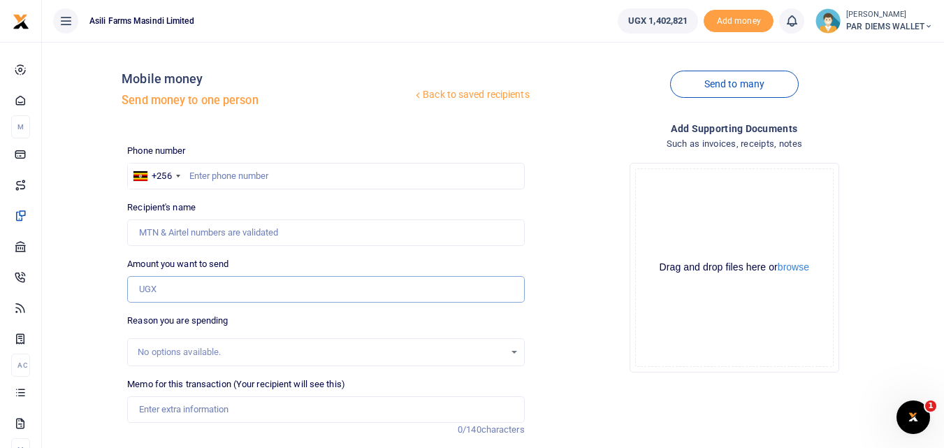
click at [160, 282] on input "Amount you want to send" at bounding box center [325, 289] width 397 height 27
paste input "(0775308984"
type input "(0775308984"
click at [214, 178] on input "text" at bounding box center [325, 176] width 397 height 27
type input "775308984"
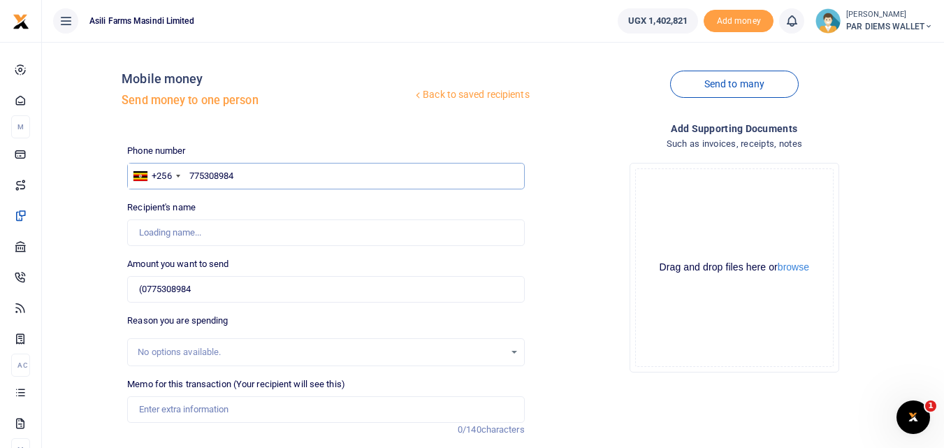
type input "[PERSON_NAME] Businge"
type input "775308984"
click at [222, 285] on input "(0775308984" at bounding box center [325, 289] width 397 height 27
type input "("
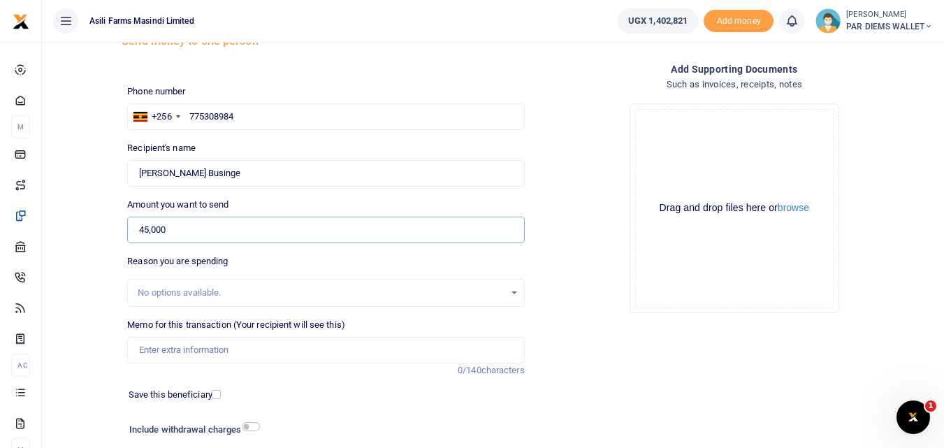
scroll to position [61, 0]
type input "45,000"
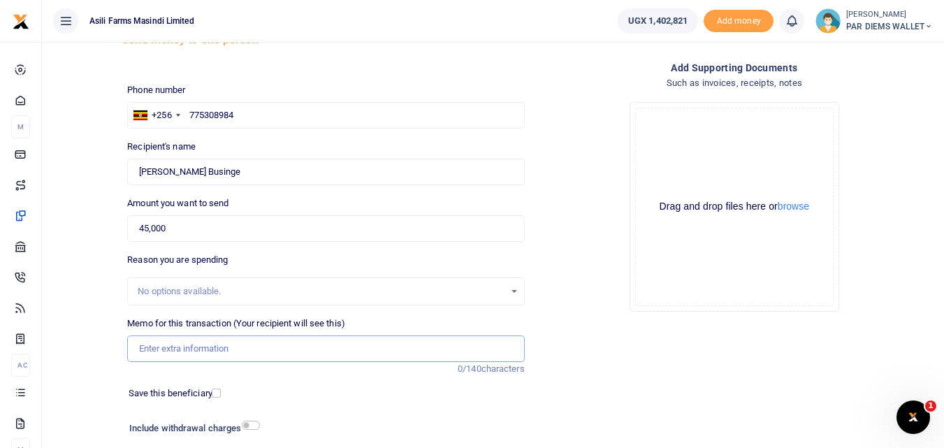
click at [173, 358] on input "Memo for this transaction (Your recipient will see this)" at bounding box center [325, 349] width 397 height 27
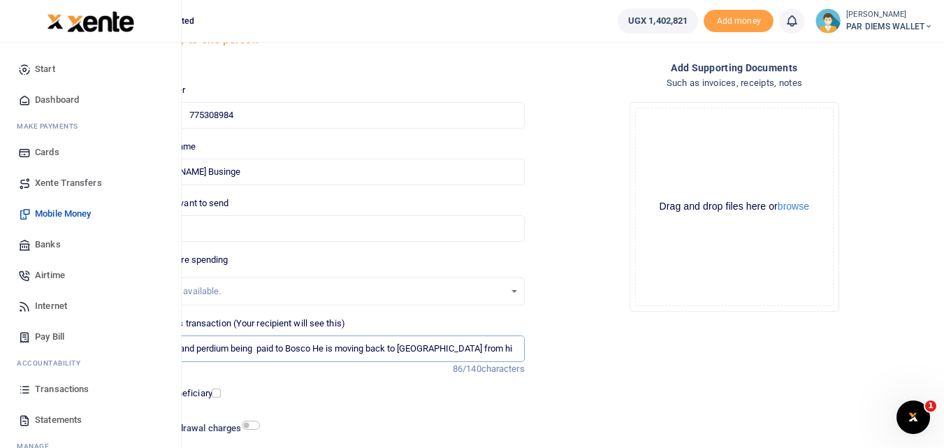
type input "Transport and perdium being paid to Bosco He is moving back to Lutara from his …"
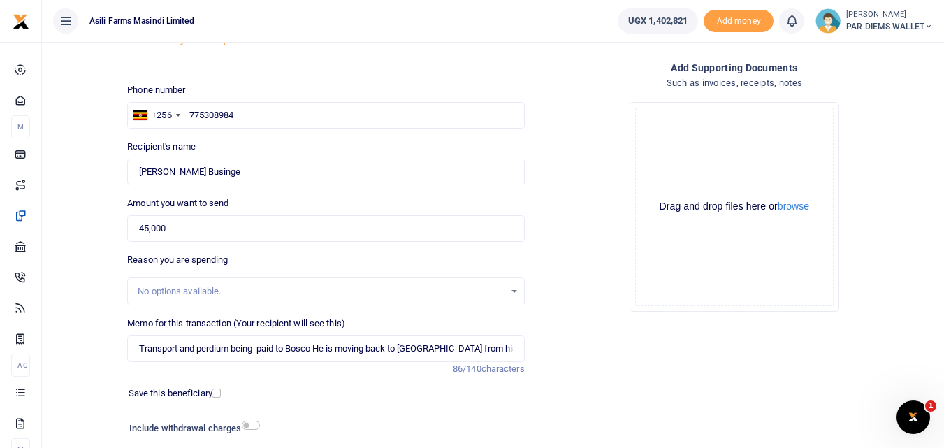
click at [724, 143] on div "Drag and drop files here or browse Powered by Uppy" at bounding box center [734, 207] width 199 height 199
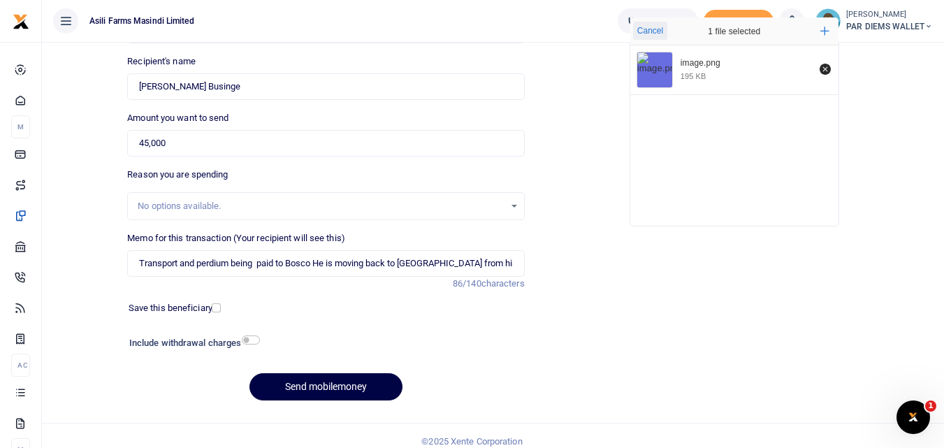
scroll to position [155, 0]
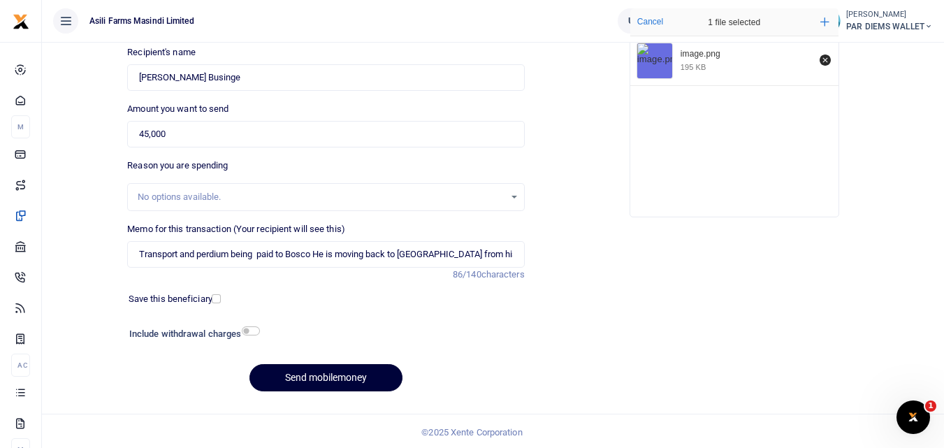
click at [322, 376] on button "Send mobilemoney" at bounding box center [326, 377] width 153 height 27
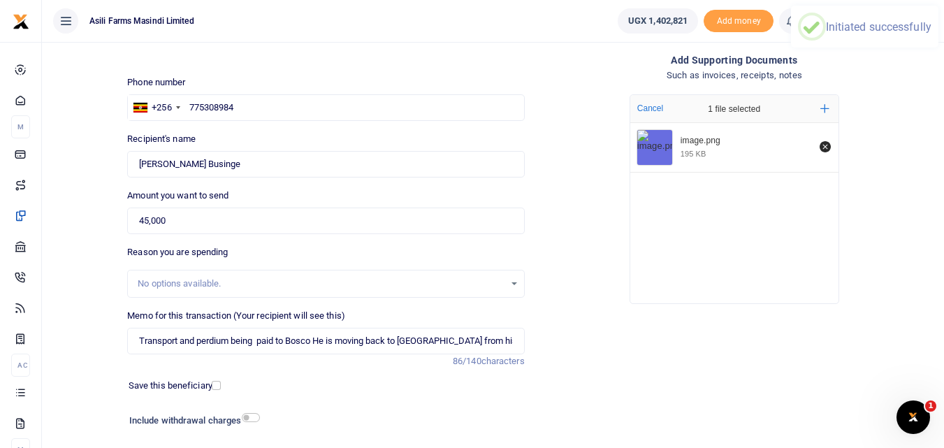
scroll to position [68, 0]
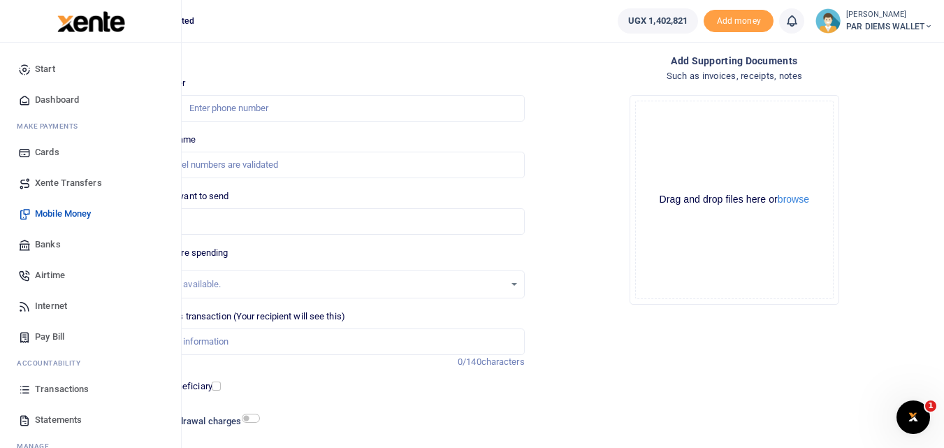
click at [27, 385] on icon at bounding box center [24, 389] width 13 height 13
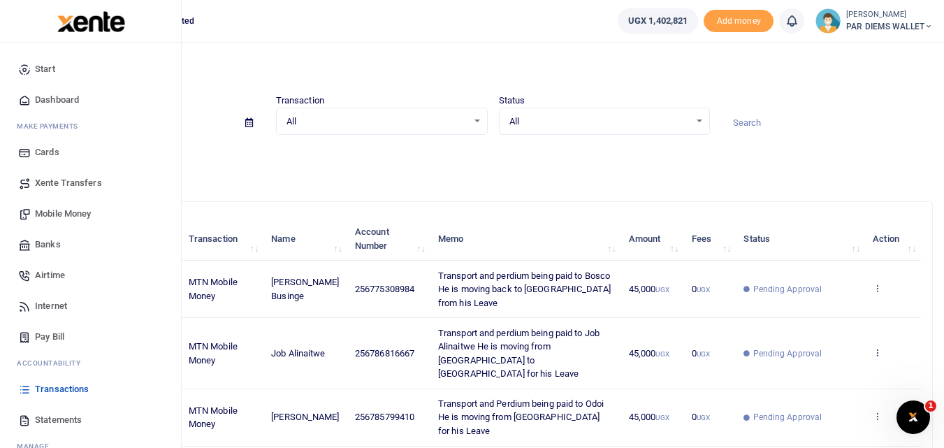
click at [50, 208] on span "Mobile Money" at bounding box center [63, 214] width 56 height 14
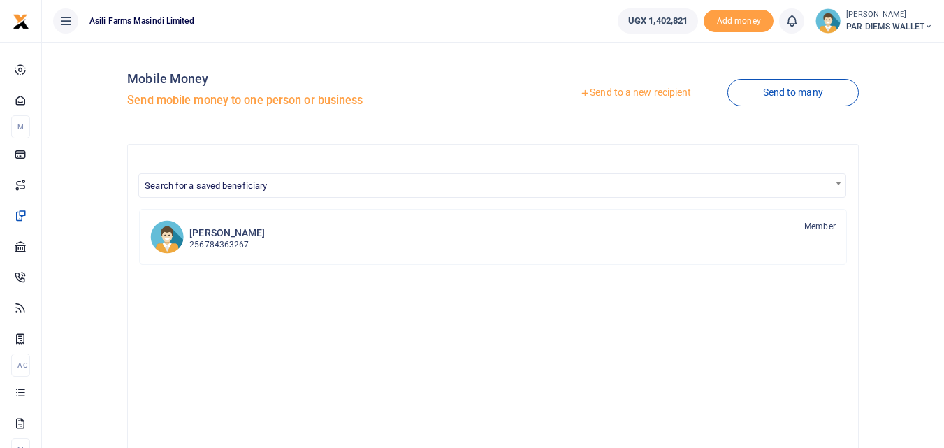
click at [619, 88] on link "Send to a new recipient" at bounding box center [636, 92] width 182 height 25
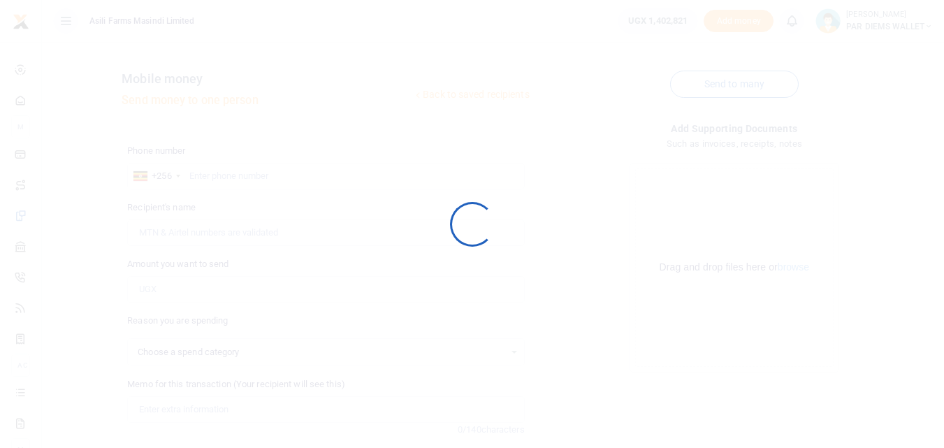
select select
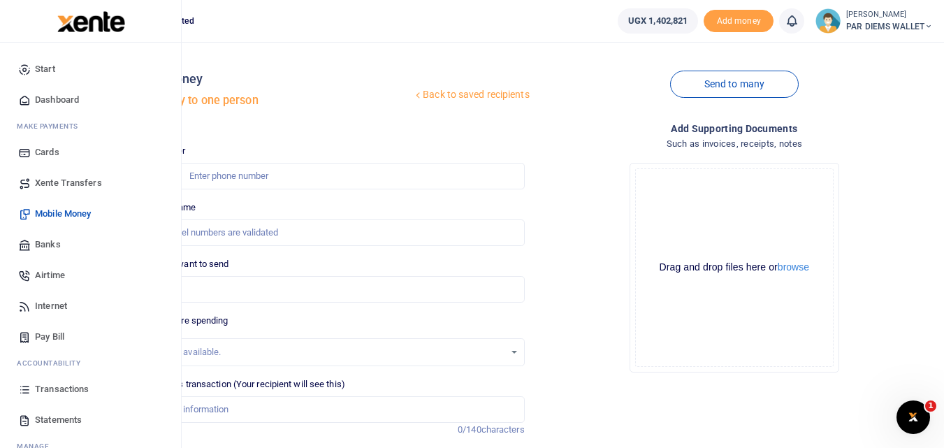
click at [18, 383] on icon at bounding box center [24, 389] width 13 height 13
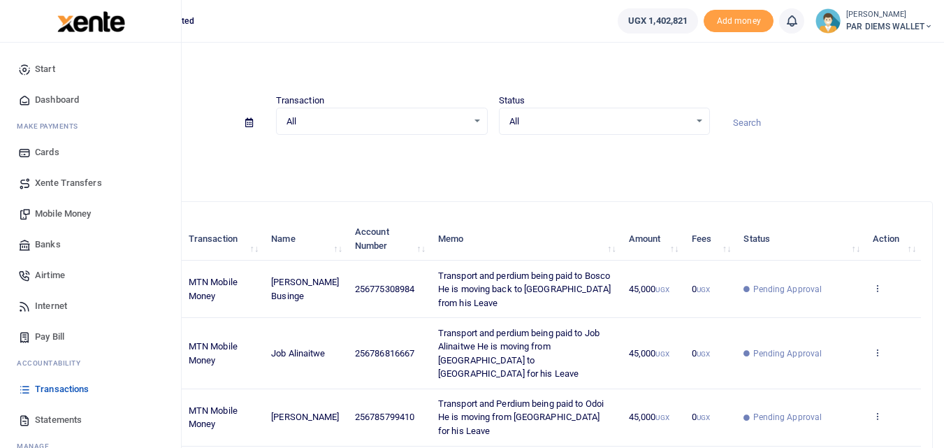
click at [65, 207] on span "Mobile Money" at bounding box center [63, 214] width 56 height 14
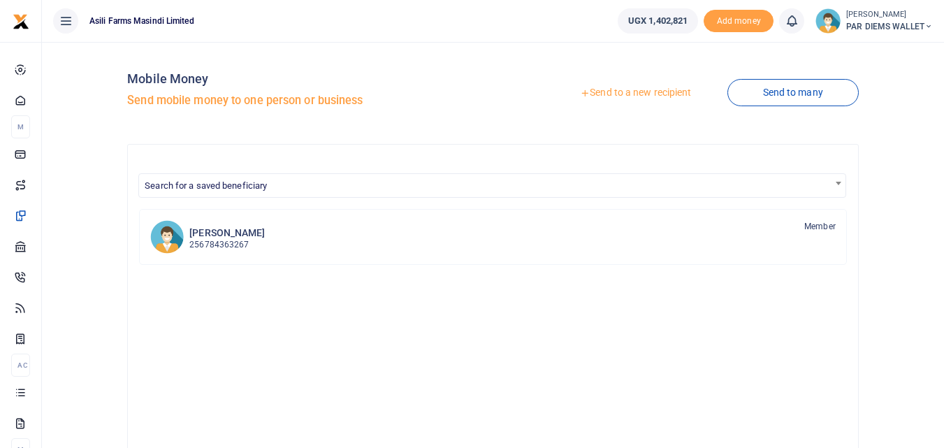
click at [629, 85] on link "Send to a new recipient" at bounding box center [636, 92] width 182 height 25
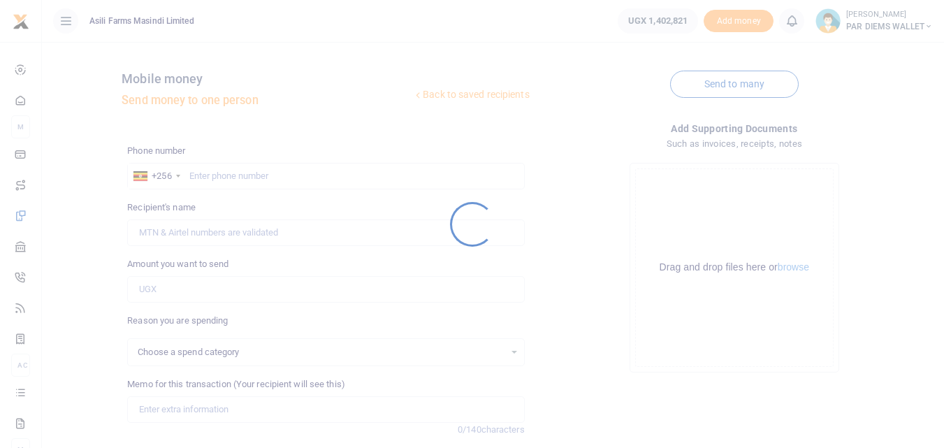
select select
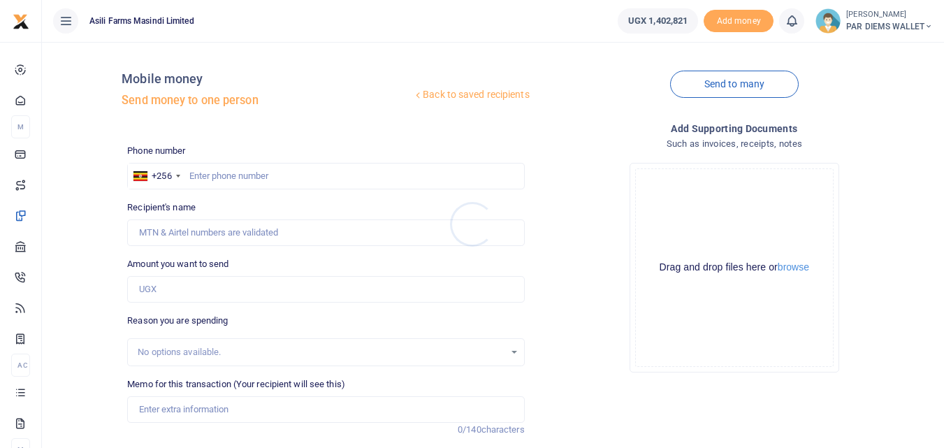
click at [218, 173] on div at bounding box center [472, 224] width 944 height 448
click at [212, 173] on input "text" at bounding box center [325, 176] width 397 height 27
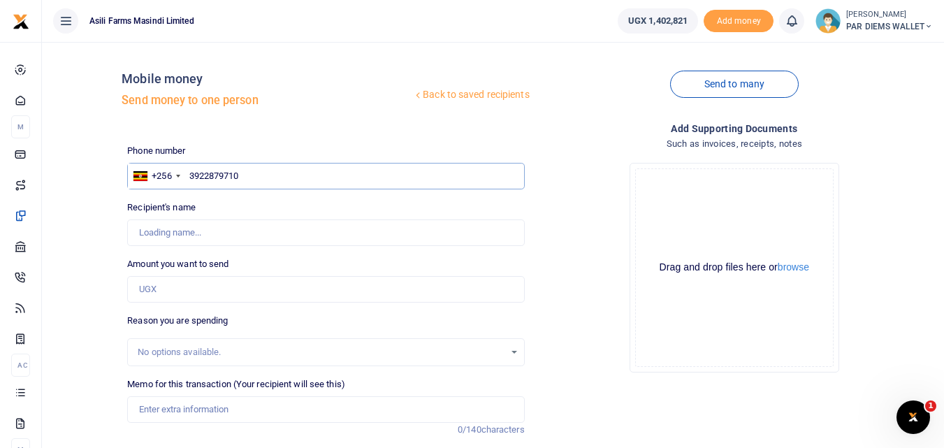
click at [268, 168] on input "3922879710" at bounding box center [325, 176] width 397 height 27
type input "3"
type input "392879710"
type input "John Byaruhanga"
type input "392879710"
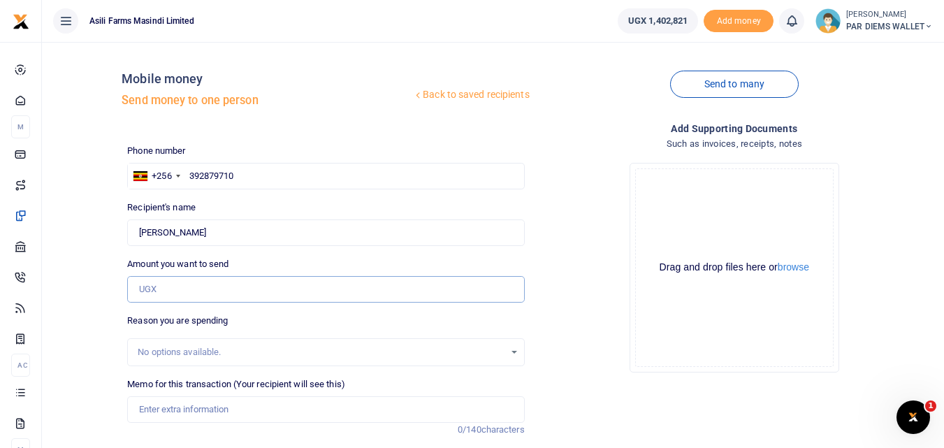
click at [175, 287] on input "Amount you want to send" at bounding box center [325, 289] width 397 height 27
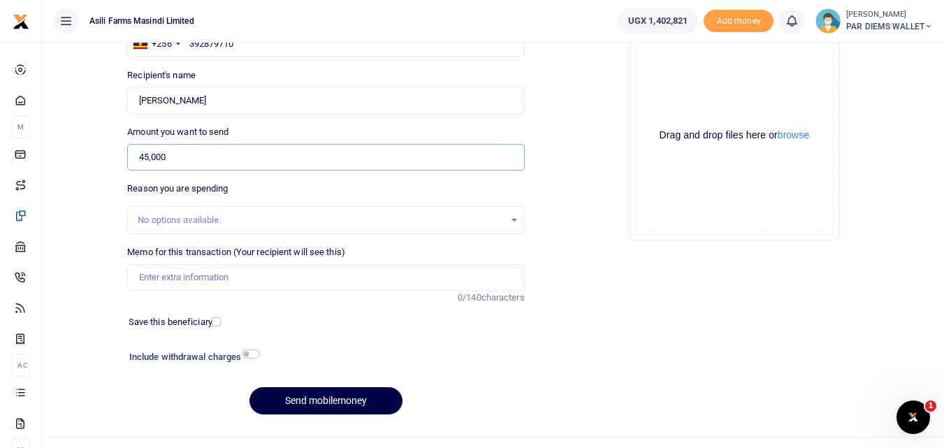
scroll to position [134, 0]
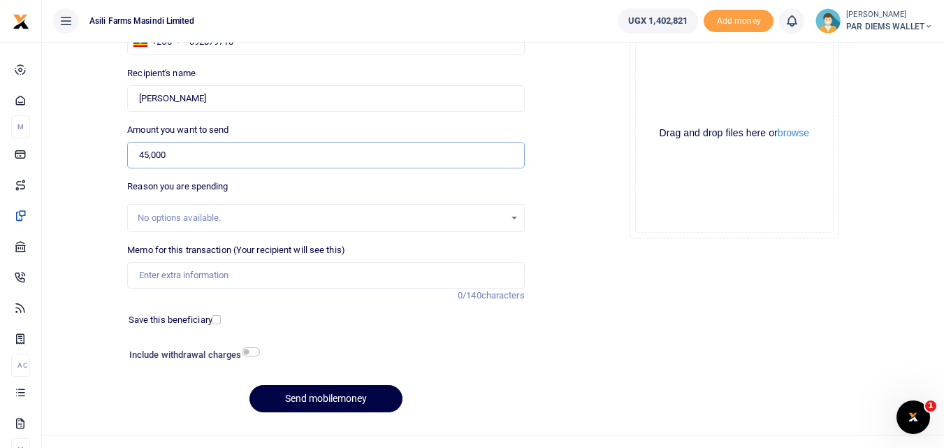
type input "45,000"
click at [181, 275] on input "Memo for this transaction (Your recipient will see this)" at bounding box center [325, 275] width 397 height 27
drag, startPoint x: 152, startPoint y: 273, endPoint x: 129, endPoint y: 285, distance: 25.6
click at [129, 285] on input "Perdim for a team moving" at bounding box center [325, 275] width 397 height 27
click at [256, 278] on input "Perdim for a team moving" at bounding box center [325, 275] width 397 height 27
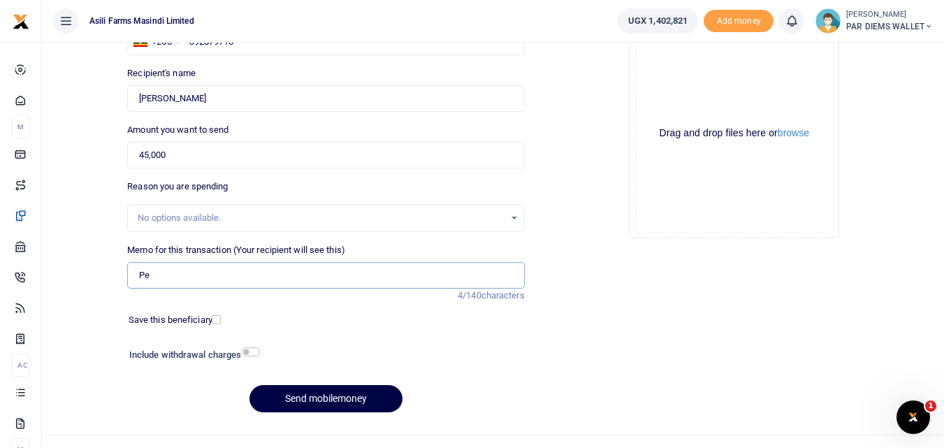
type input "P"
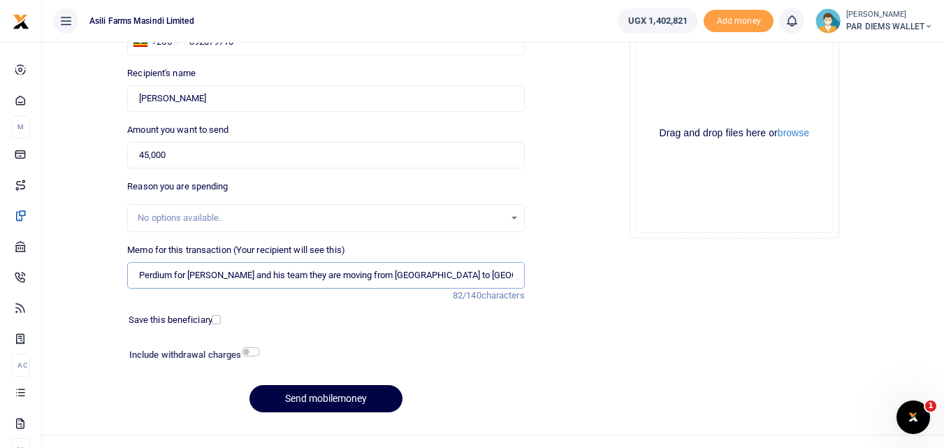
type input "Perdium for John and his team they are moving from Bunyorot to Lutara for repai…"
click at [687, 79] on div "Drag and drop files here or browse Powered by Uppy" at bounding box center [734, 133] width 199 height 199
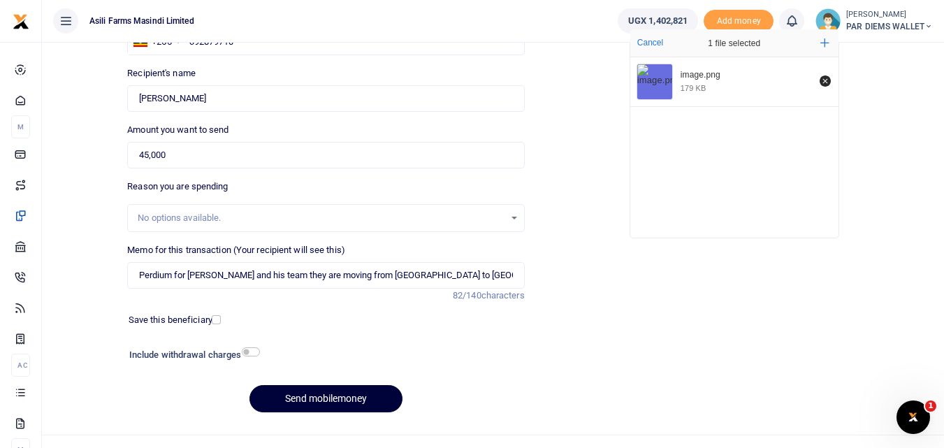
click at [343, 391] on button "Send mobilemoney" at bounding box center [326, 398] width 153 height 27
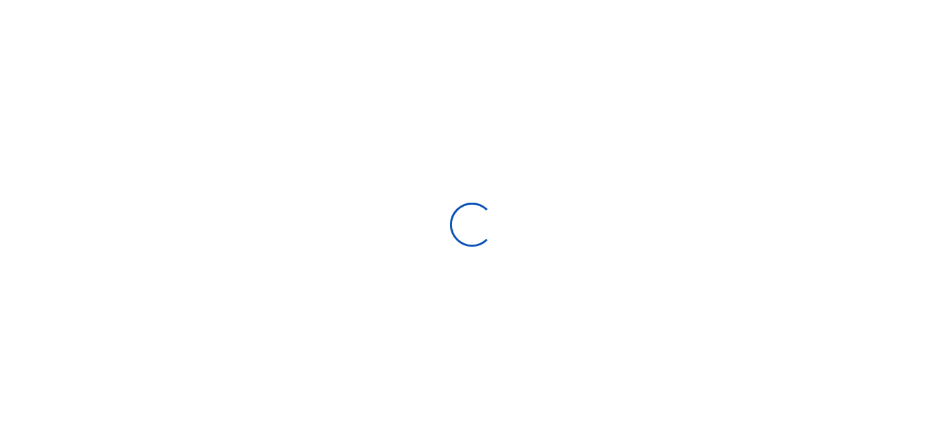
scroll to position [134, 0]
select select "Loading bundles"
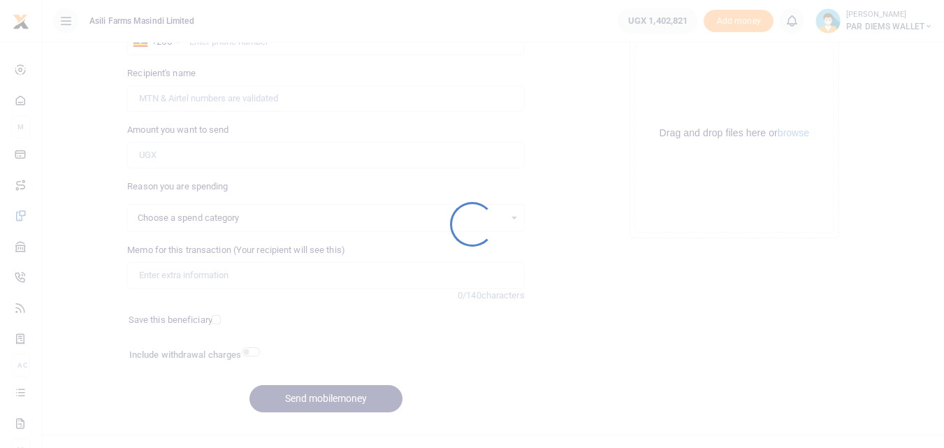
select select
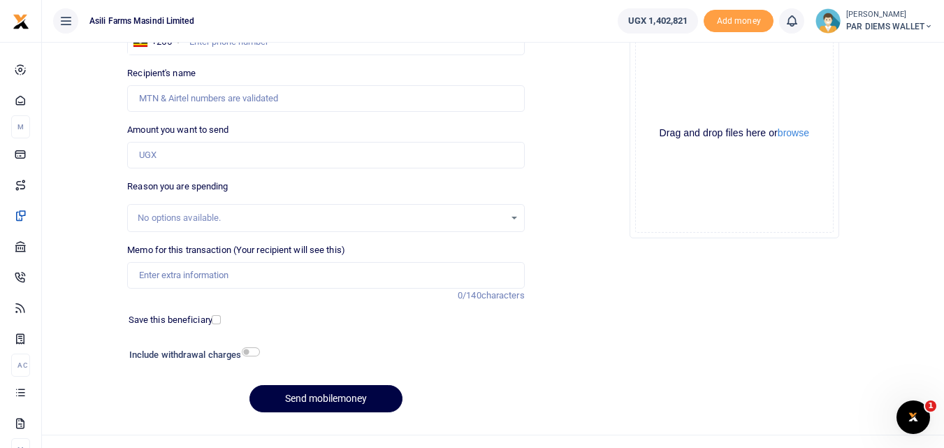
scroll to position [0, 0]
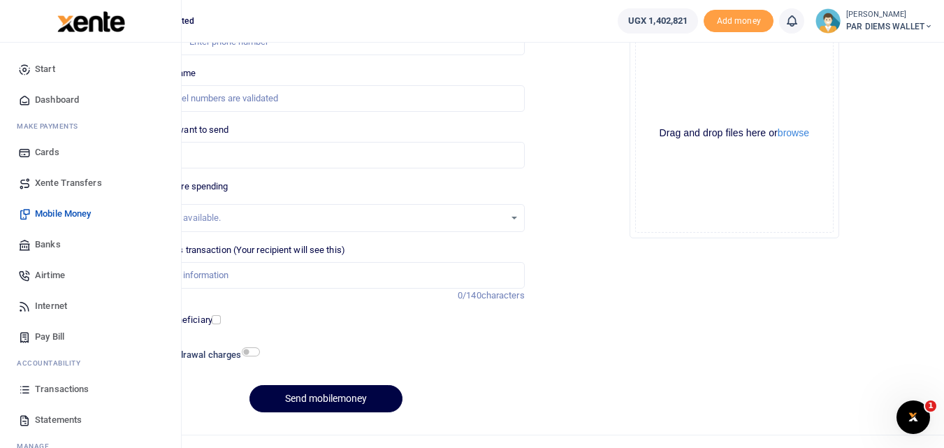
click at [25, 385] on icon at bounding box center [24, 389] width 13 height 13
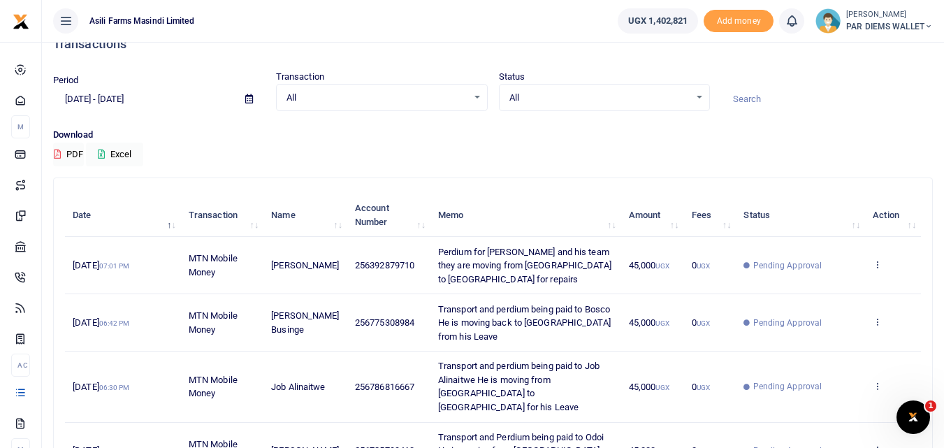
scroll to position [25, 0]
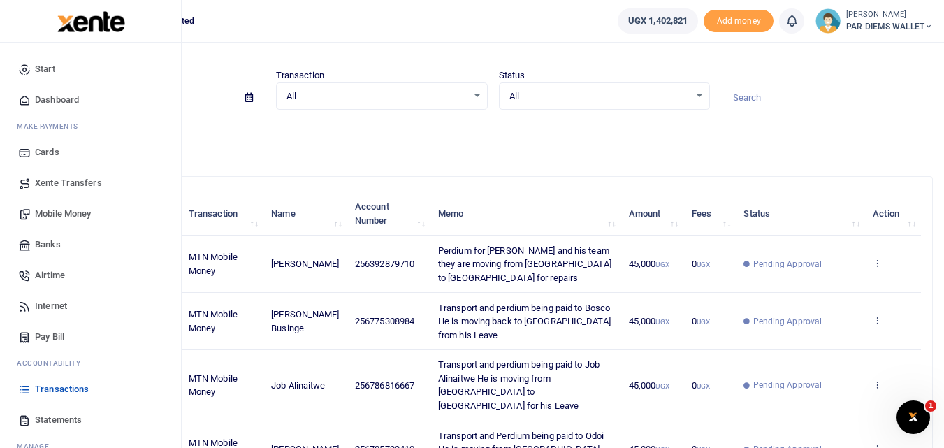
click at [75, 208] on span "Mobile Money" at bounding box center [63, 214] width 56 height 14
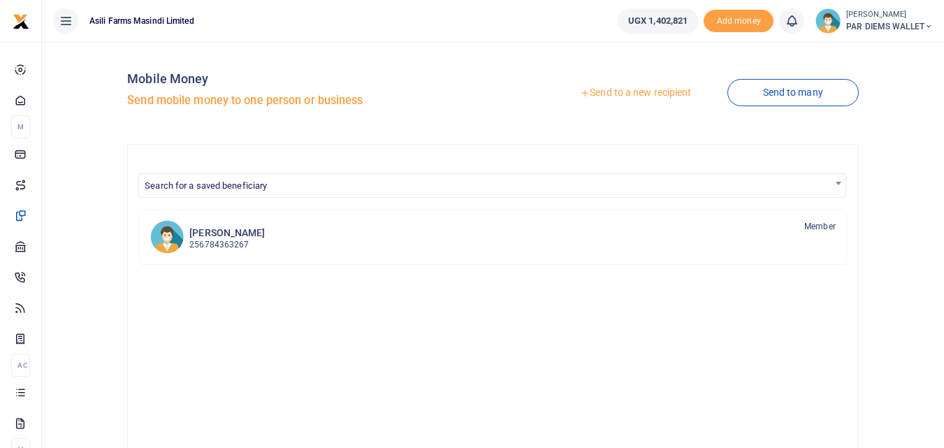
click at [623, 89] on link "Send to a new recipient" at bounding box center [636, 92] width 182 height 25
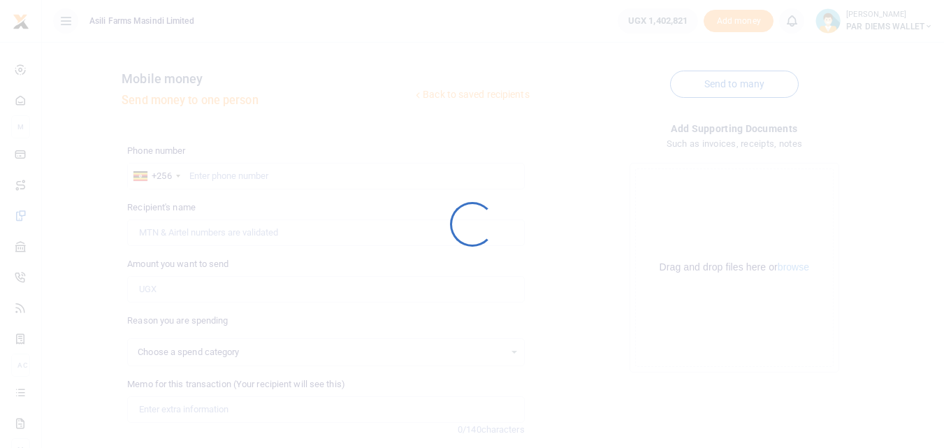
select select
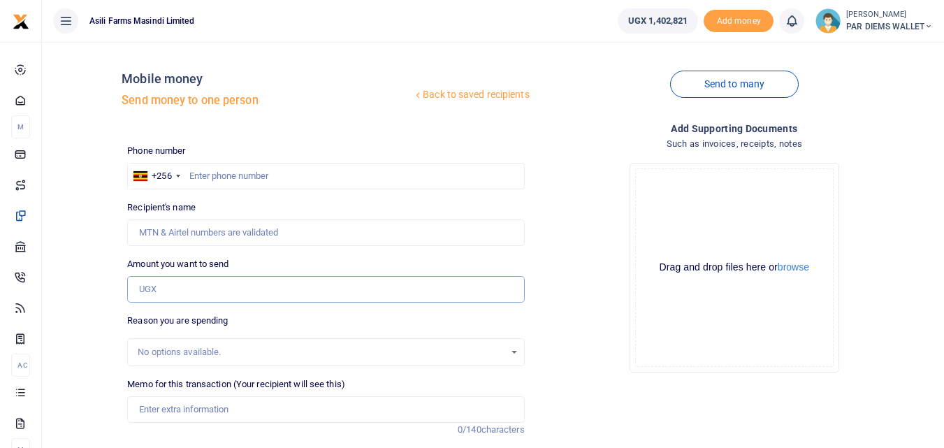
click at [152, 294] on input "Amount you want to send" at bounding box center [325, 289] width 397 height 27
paste input "0787483048"
type input "0787483048"
click at [205, 176] on input "text" at bounding box center [325, 176] width 397 height 27
type input "787483048"
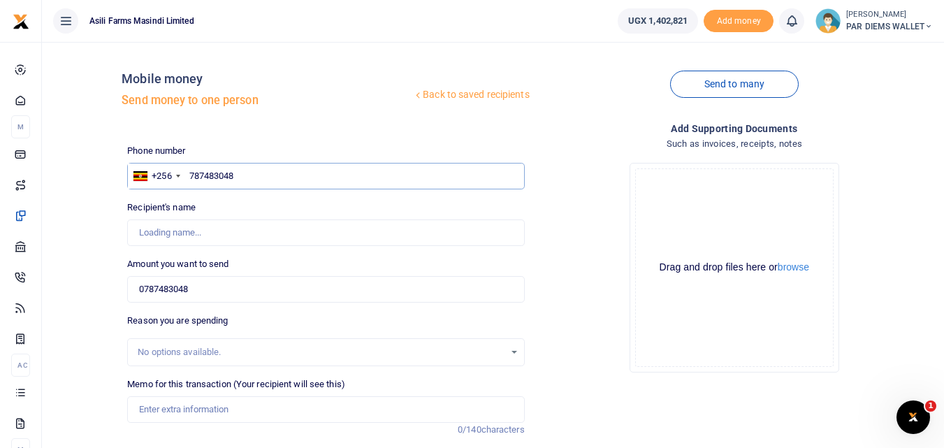
type input "Denis Kugonza"
type input "787483048"
click at [203, 291] on input "0787483048" at bounding box center [325, 289] width 397 height 27
type input "0"
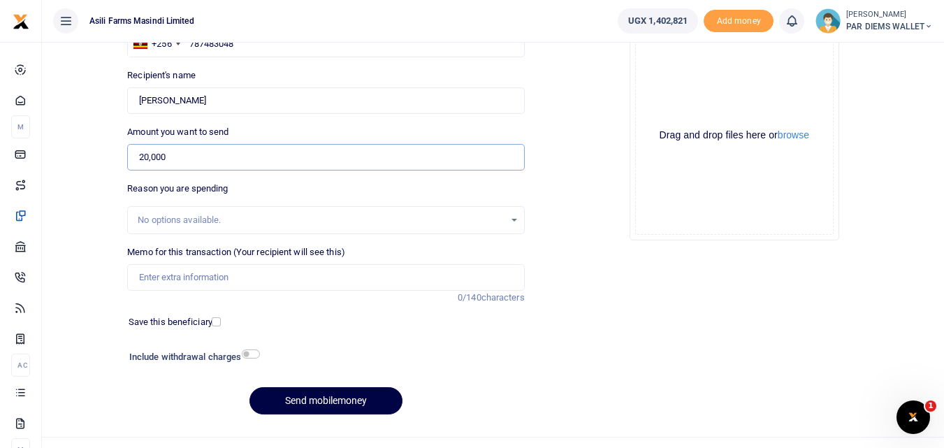
scroll to position [157, 0]
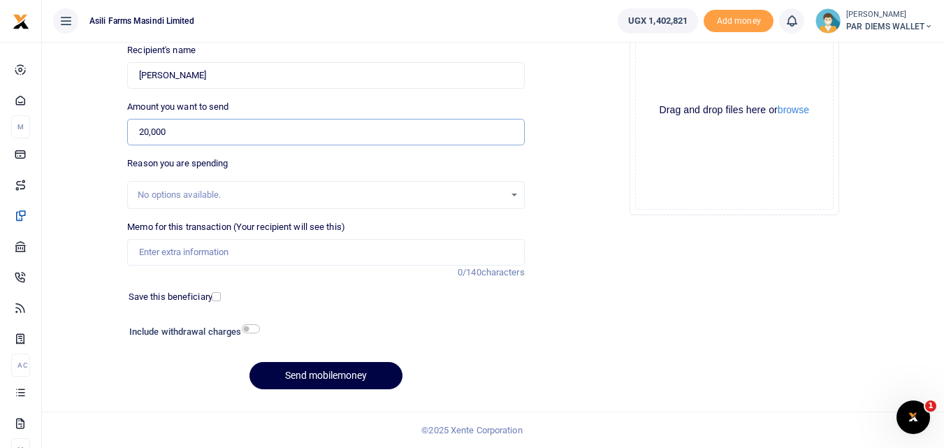
type input "20,000"
click at [250, 257] on input "Memo for this transaction (Your recipient will see this)" at bounding box center [325, 252] width 397 height 27
type input "Perdium being paid to Kugonza He moved TRW 1 to Bosco"
click at [655, 64] on div "Drag and drop files here or browse Powered by Uppy" at bounding box center [734, 110] width 199 height 199
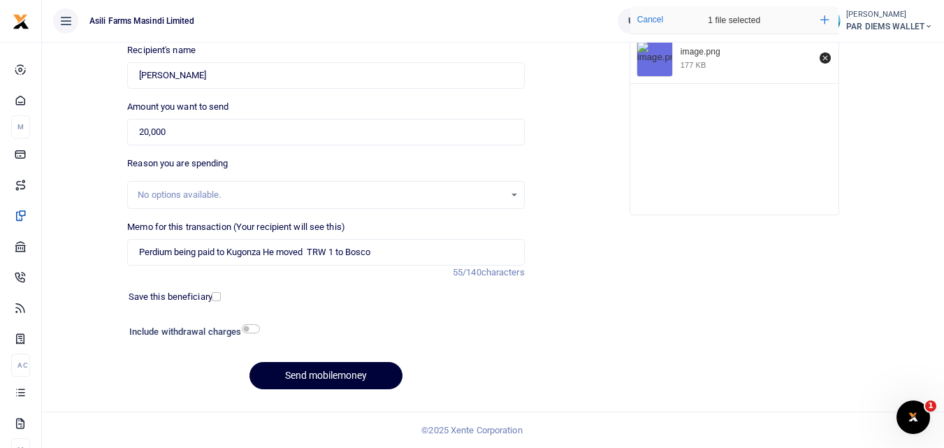
click at [316, 366] on button "Send mobilemoney" at bounding box center [326, 375] width 153 height 27
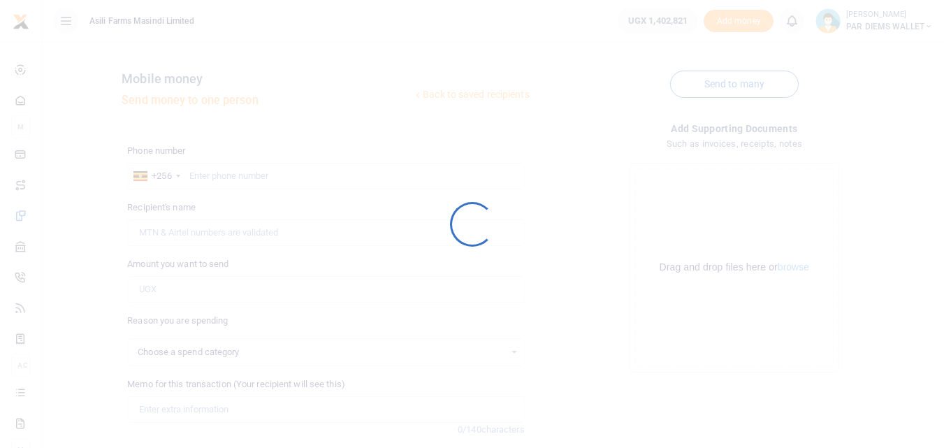
select select
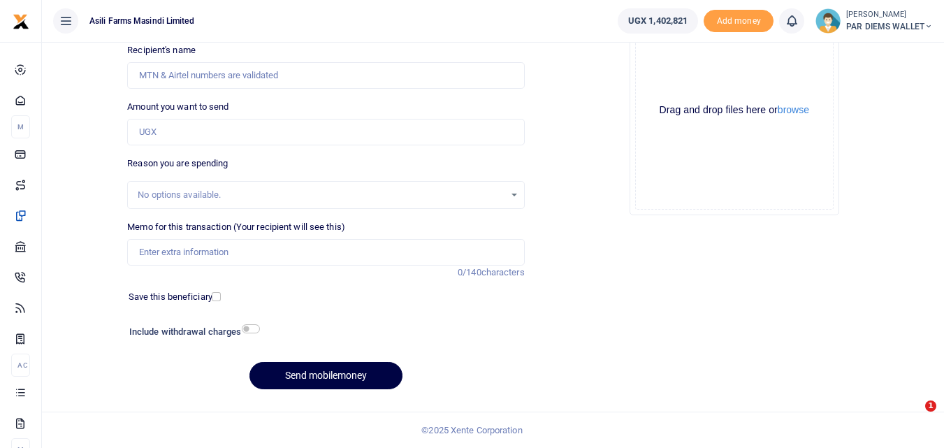
scroll to position [157, 0]
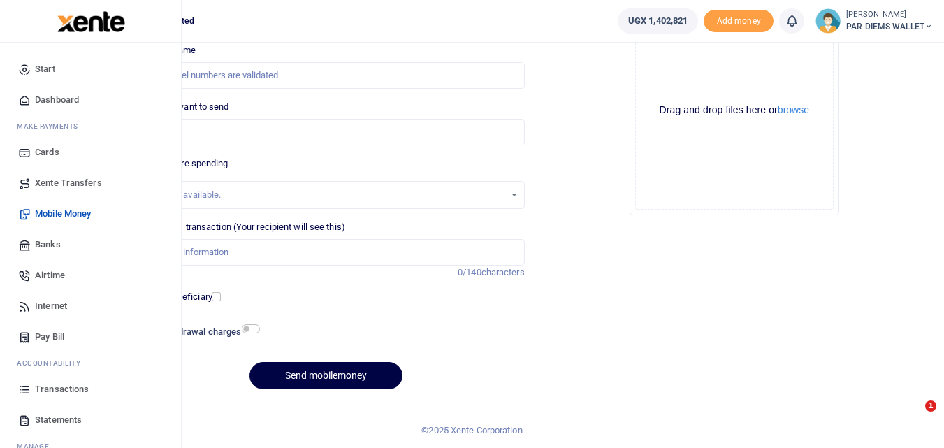
click at [25, 390] on icon at bounding box center [24, 389] width 13 height 13
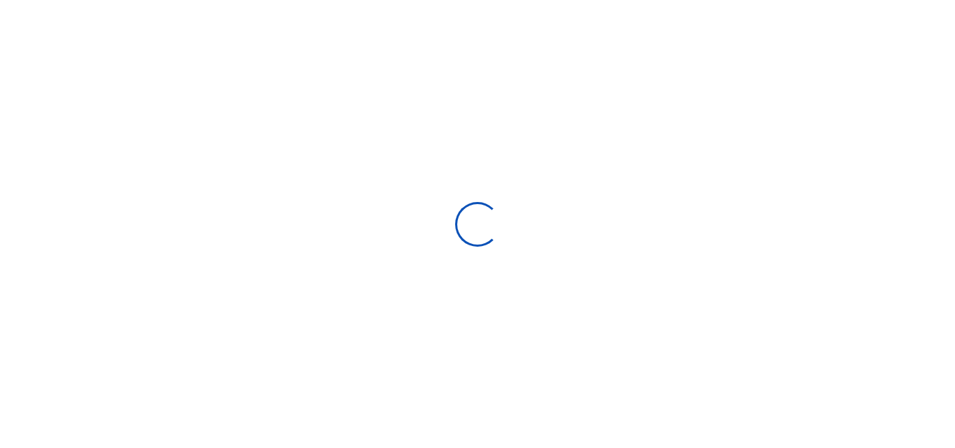
type input "[DATE] - [DATE]"
select select
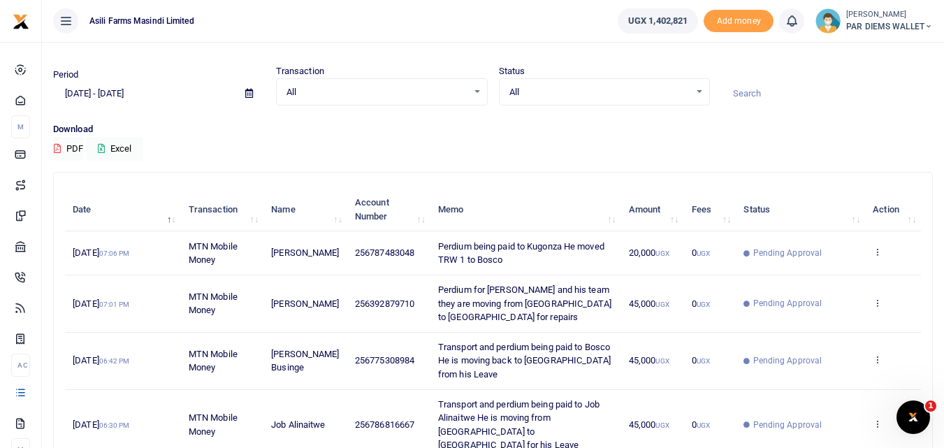
scroll to position [25, 0]
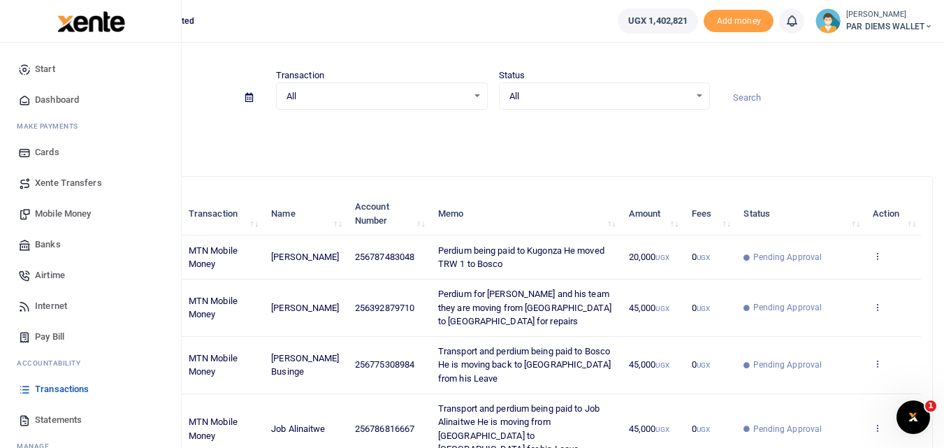
click at [78, 211] on span "Mobile Money" at bounding box center [63, 214] width 56 height 14
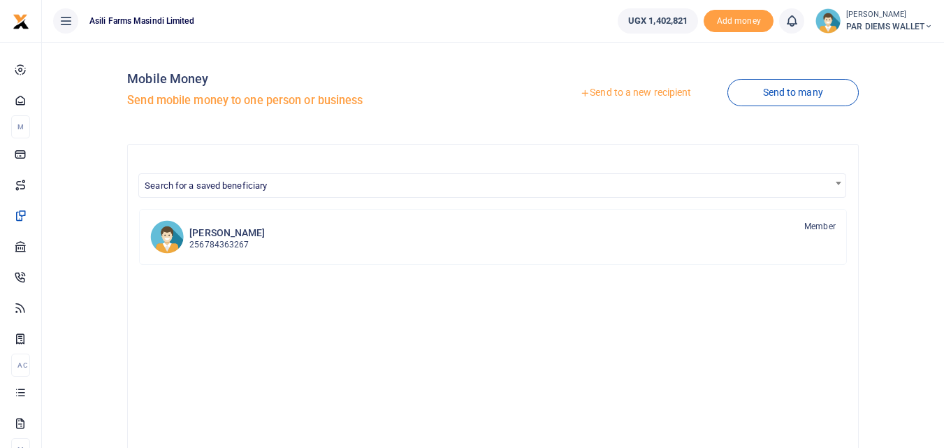
click at [625, 89] on link "Send to a new recipient" at bounding box center [636, 92] width 182 height 25
click at [617, 86] on link "Send to a new recipient" at bounding box center [636, 92] width 182 height 25
click at [620, 87] on link "Send to a new recipient" at bounding box center [636, 92] width 182 height 25
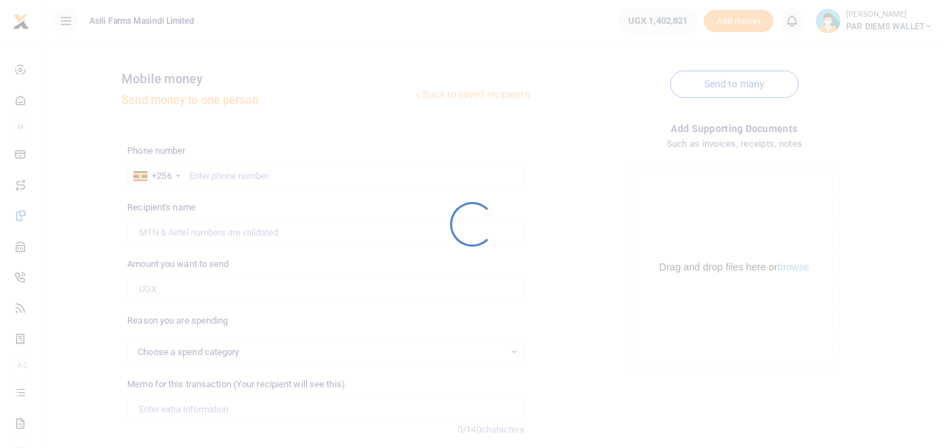
select select
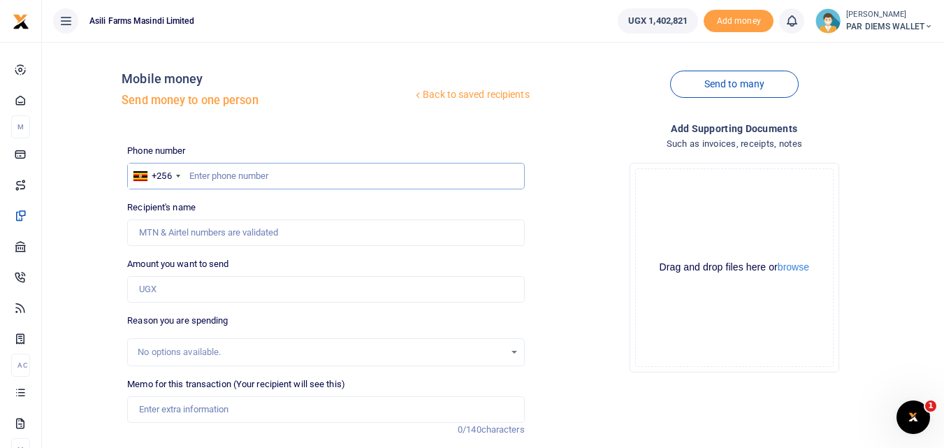
click at [200, 175] on input "text" at bounding box center [325, 176] width 397 height 27
type input "773567275"
type input "[PERSON_NAME]"
type input "773567275"
click at [189, 286] on input "Amount you want to send" at bounding box center [325, 289] width 397 height 27
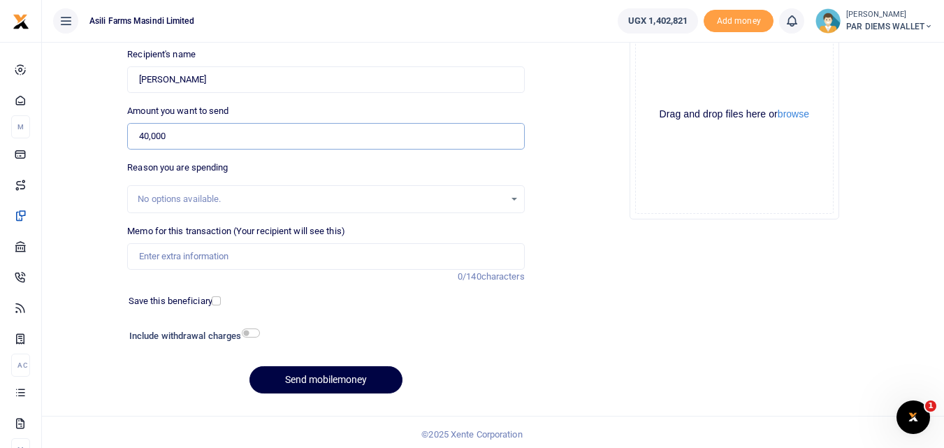
scroll to position [155, 0]
type input "40,000"
click at [157, 247] on input "Memo for this transaction (Your recipient will see this)" at bounding box center [325, 255] width 397 height 27
type input "P"
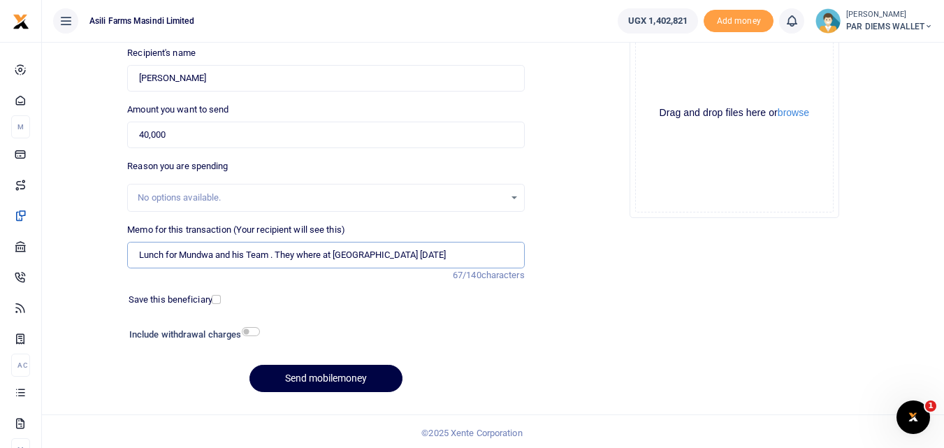
click at [447, 263] on input "Lunch for Mundwa and his Team . They where at [GEOGRAPHIC_DATA] [DATE]" at bounding box center [325, 255] width 397 height 27
click at [670, 67] on div "Drag and drop files here or browse Powered by Uppy" at bounding box center [734, 113] width 199 height 199
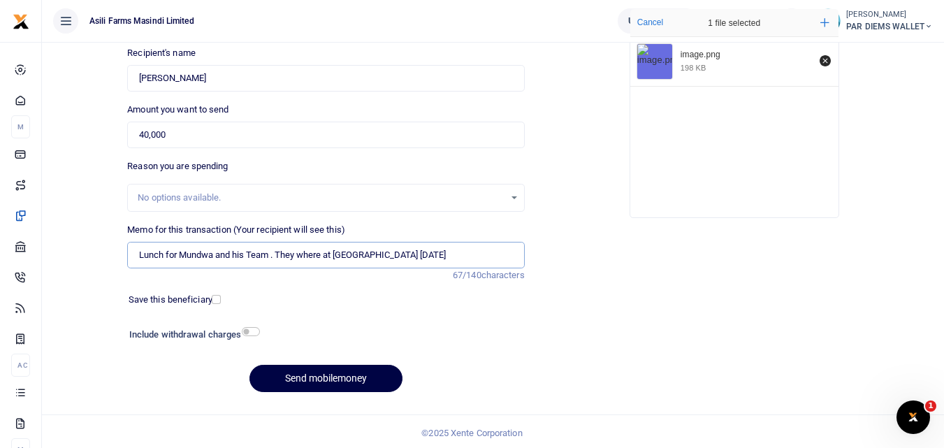
click at [450, 254] on input "Lunch for Mundwa and his Team . They where at Bosco farm yesterday" at bounding box center [325, 255] width 397 height 27
click at [319, 372] on button "Send mobilemoney" at bounding box center [326, 378] width 153 height 27
click at [294, 373] on button "Send mobilemoney" at bounding box center [326, 378] width 153 height 27
click at [278, 262] on input "Lunch for Mundwa and his Team . They where at Bosco farm yesterday offloading f…" at bounding box center [325, 255] width 397 height 27
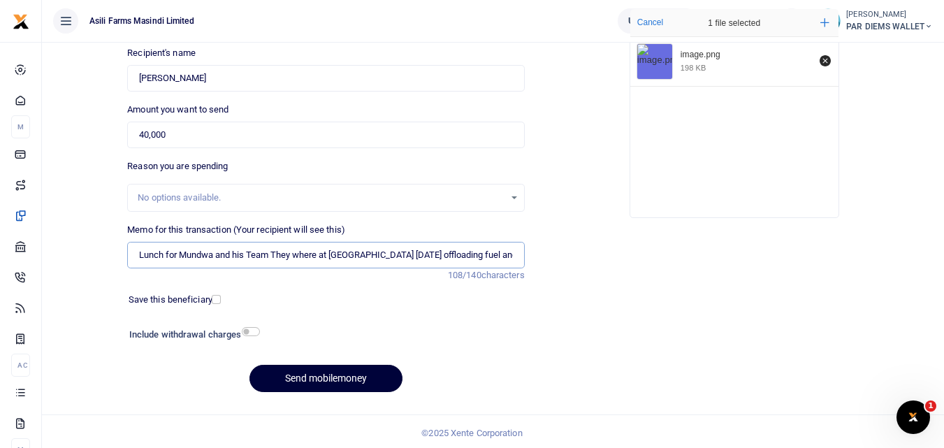
type input "Lunch for Mundwa and his Team They where at Bosco farm yesterday offloading fue…"
click at [303, 383] on button "Send mobilemoney" at bounding box center [326, 378] width 153 height 27
